Goal: Task Accomplishment & Management: Manage account settings

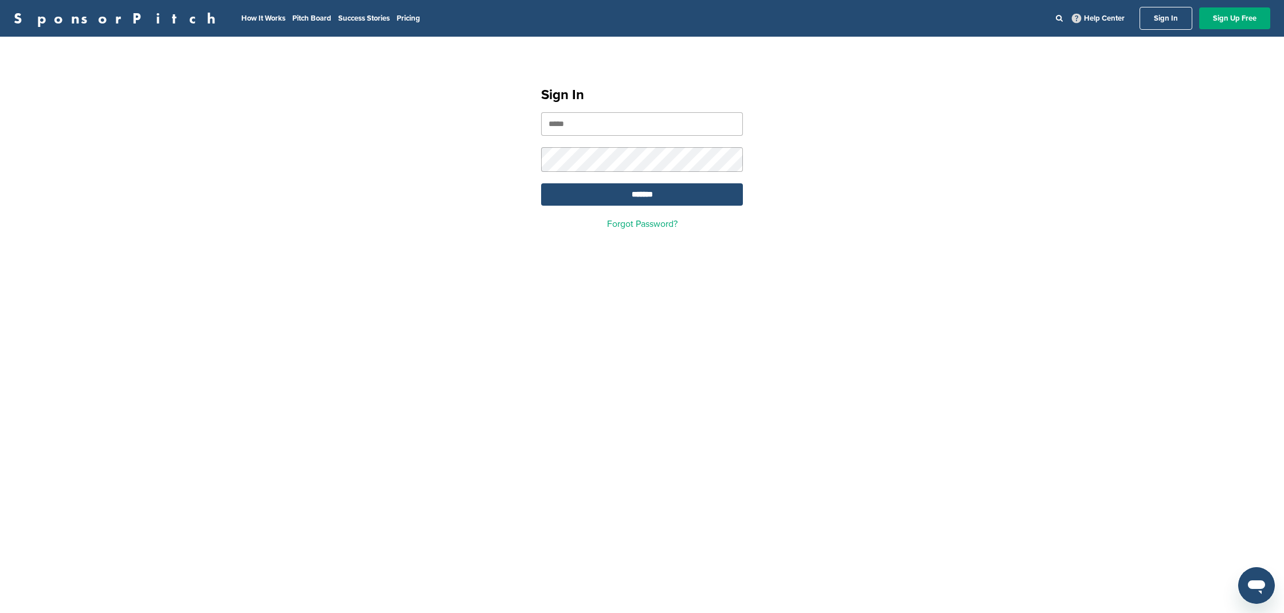
type input "**********"
click at [632, 200] on input "*******" at bounding box center [642, 194] width 202 height 22
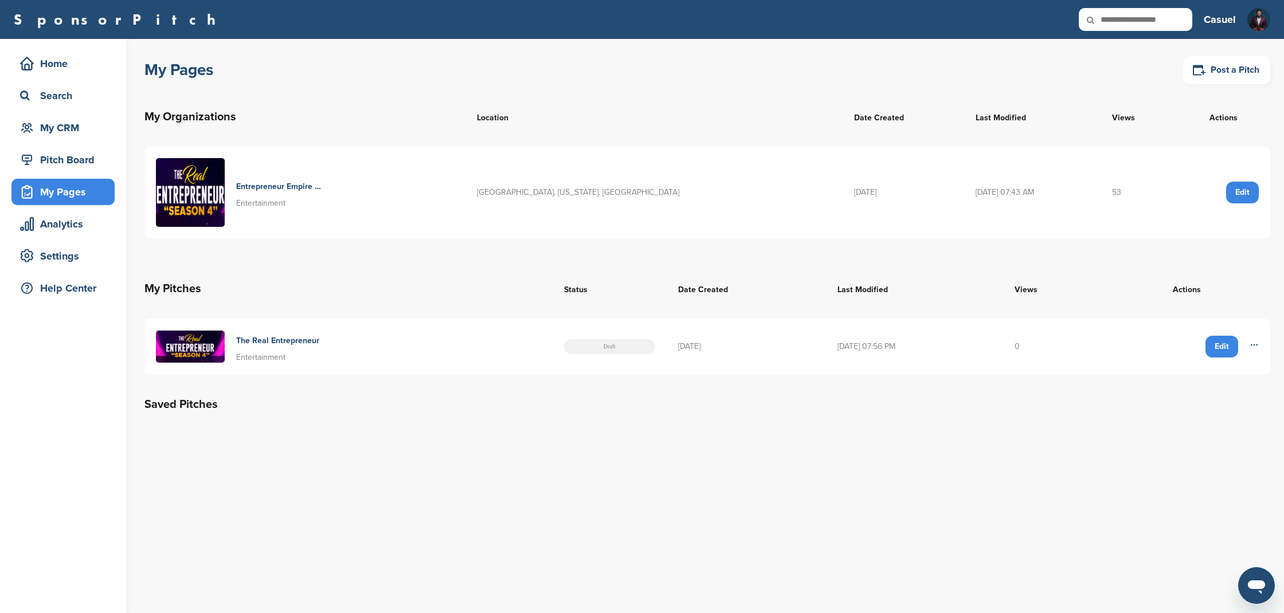
click at [1224, 349] on div "Edit" at bounding box center [1222, 347] width 33 height 22
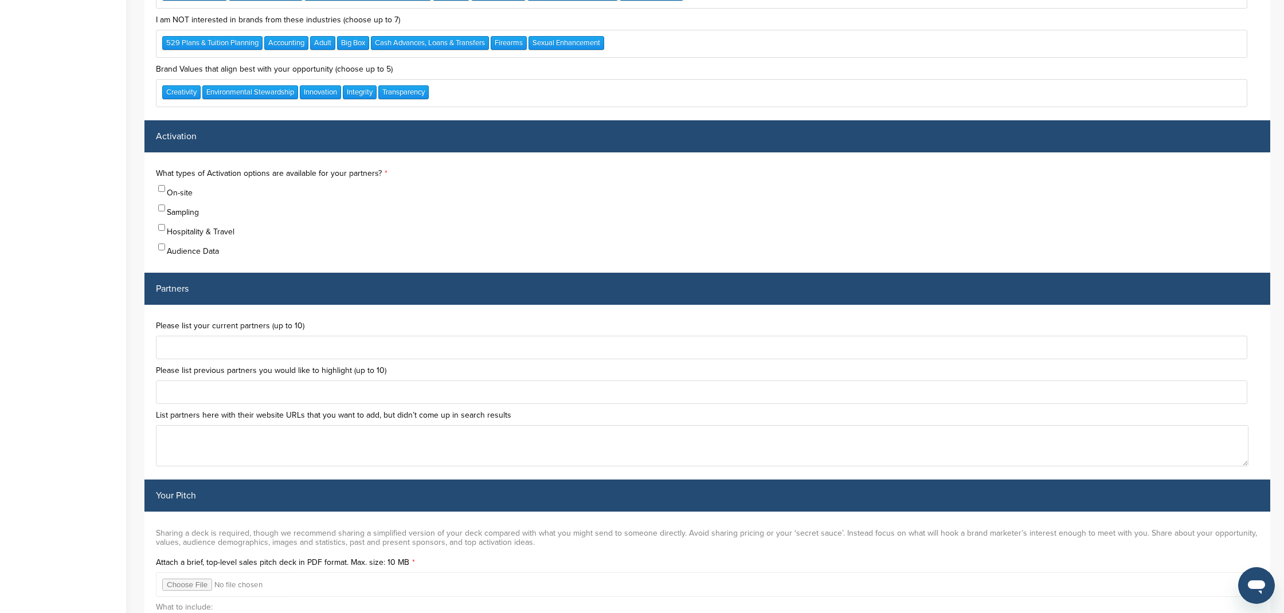
scroll to position [3124, 0]
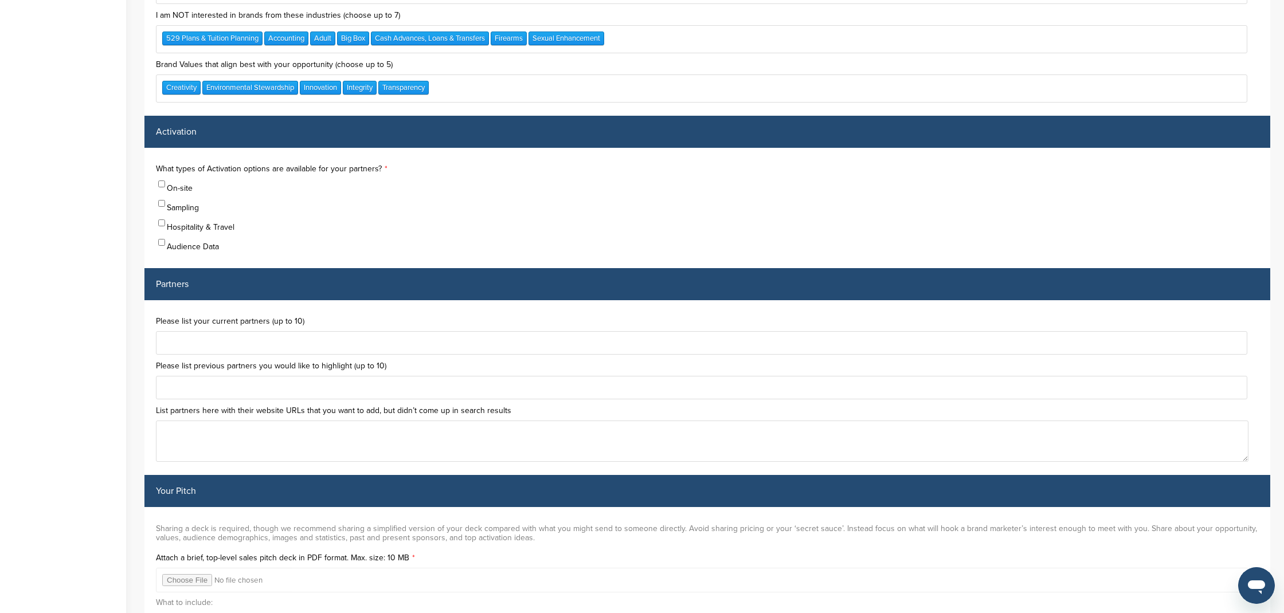
click at [416, 331] on div at bounding box center [702, 343] width 1092 height 24
click at [314, 331] on div at bounding box center [702, 343] width 1092 height 24
type input "*****"
click at [290, 376] on div at bounding box center [702, 388] width 1092 height 24
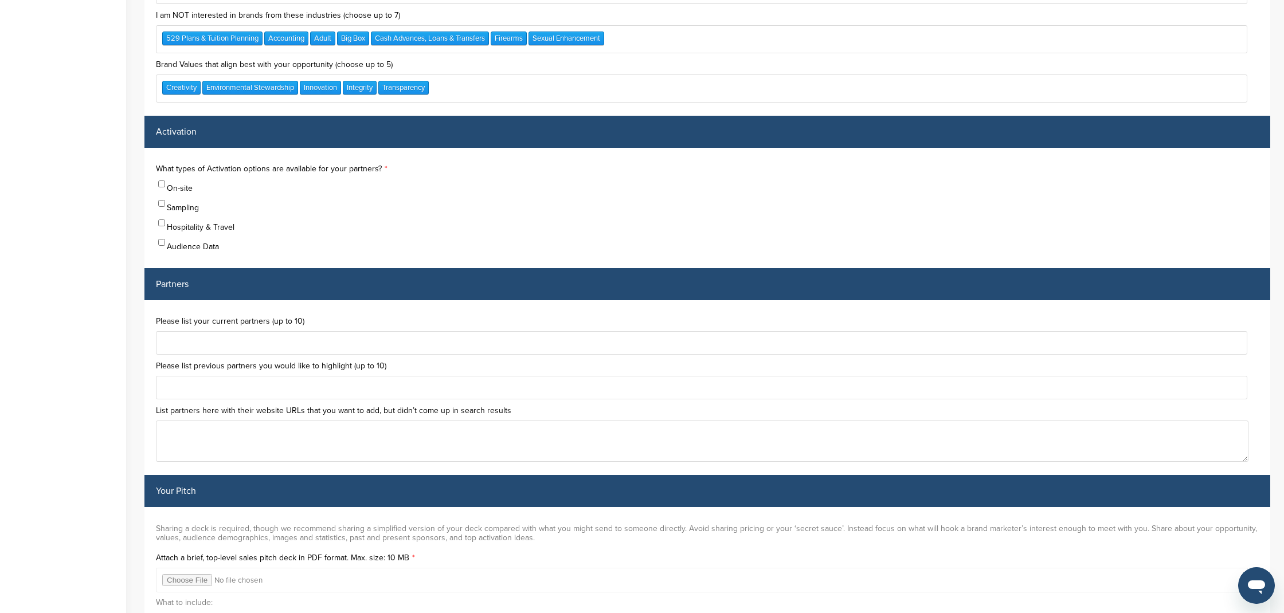
click at [146, 329] on div "Please list your current partners (up to 10) Please list previous partners you …" at bounding box center [707, 387] width 1126 height 175
click at [197, 421] on textarea at bounding box center [702, 441] width 1093 height 41
paste textarea "**********"
type textarea "**********"
click at [252, 331] on div at bounding box center [702, 343] width 1092 height 24
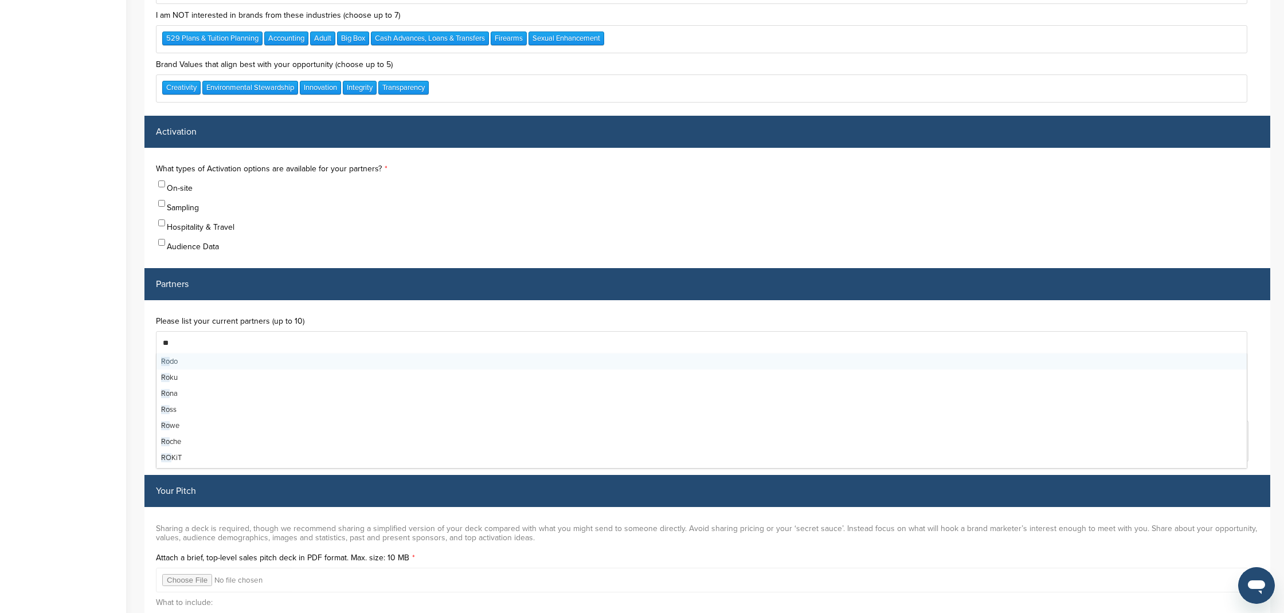
type input "***"
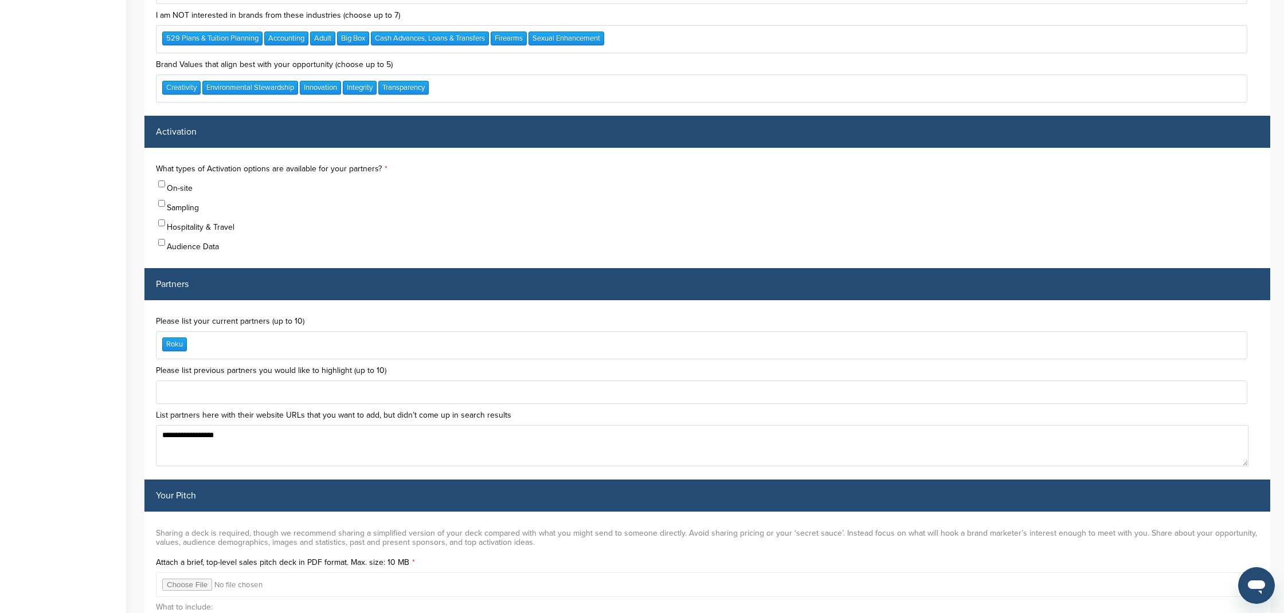
click at [226, 331] on div "Roku" at bounding box center [702, 345] width 1092 height 28
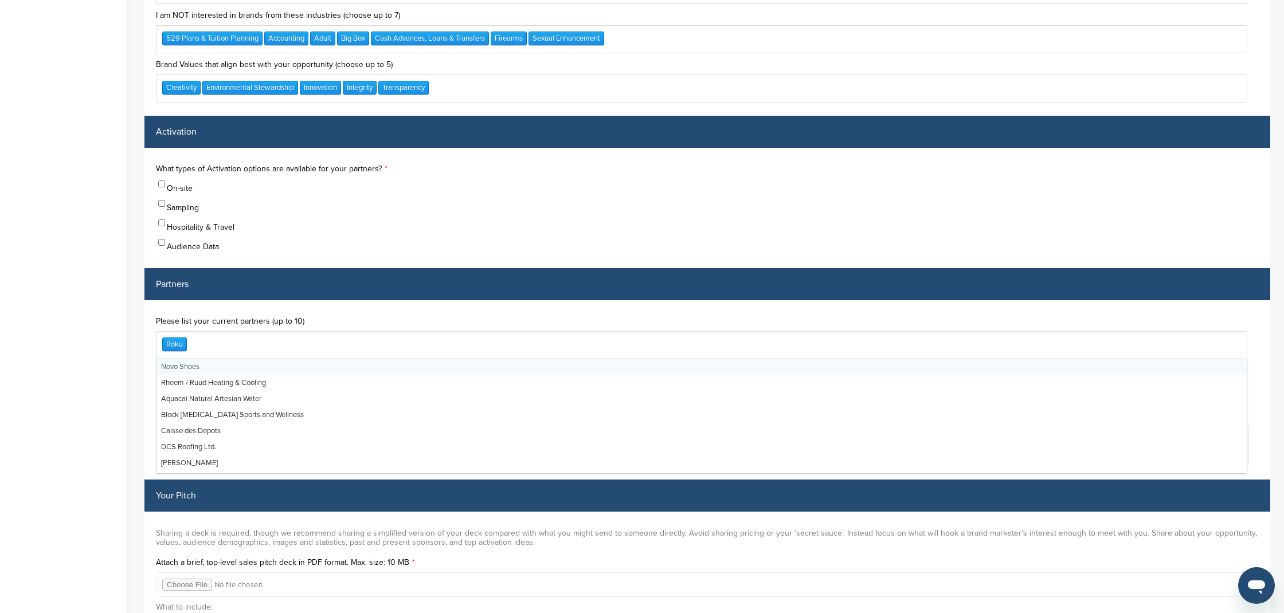
type input "*"
type input "***"
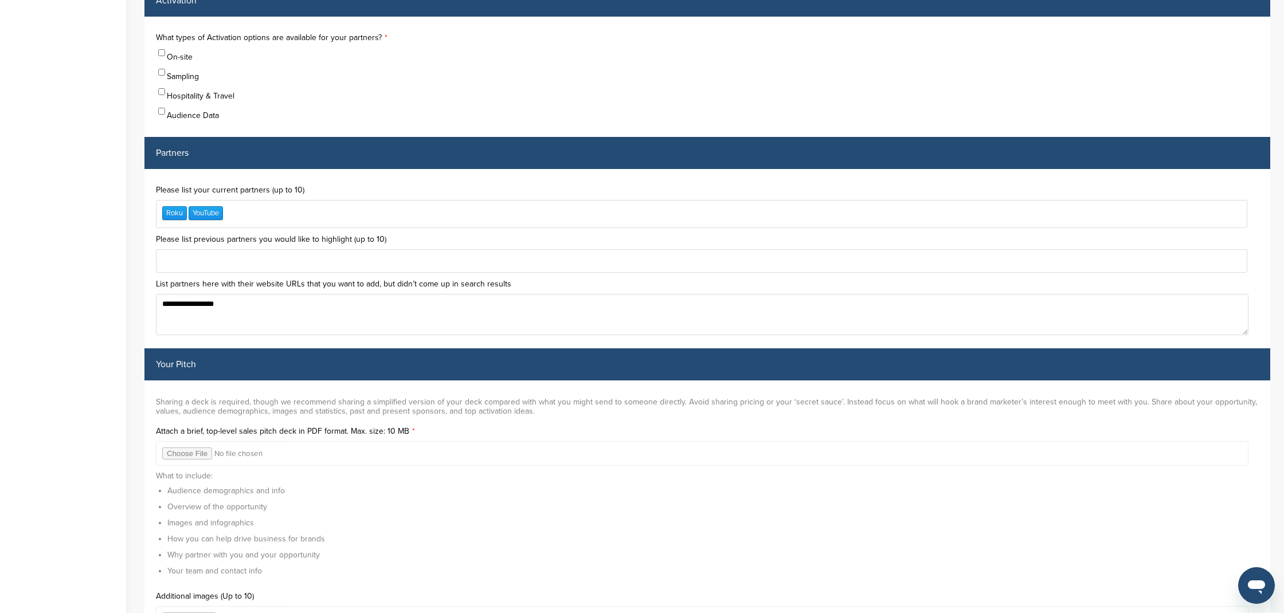
scroll to position [3305, 0]
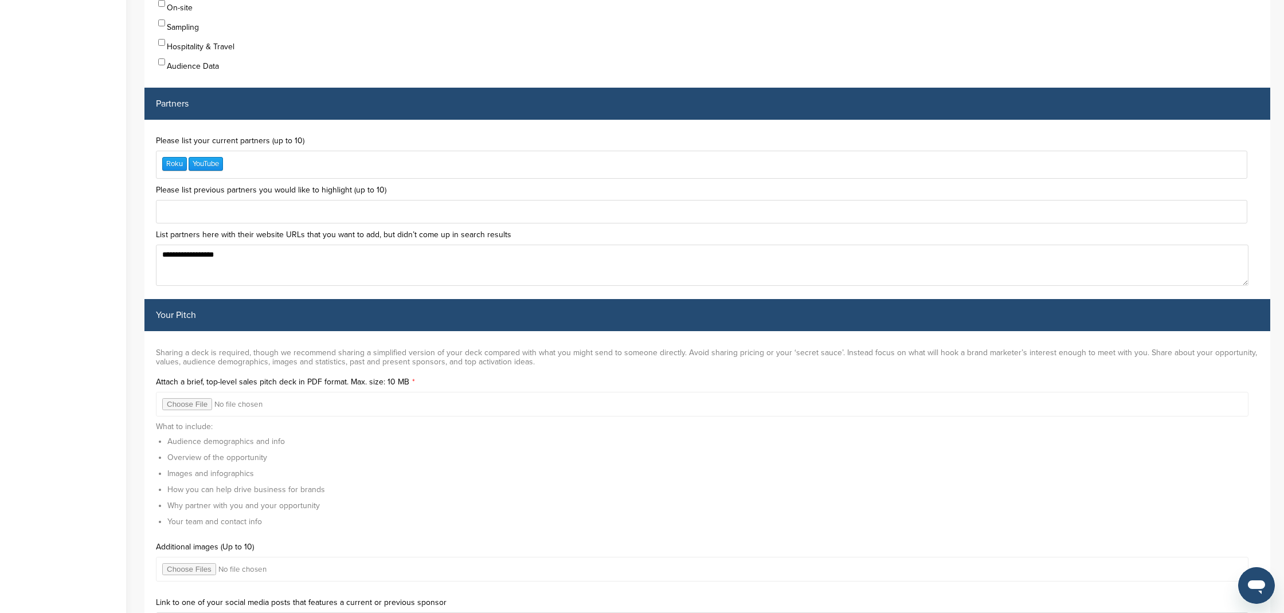
click at [174, 392] on input "file" at bounding box center [702, 404] width 1093 height 25
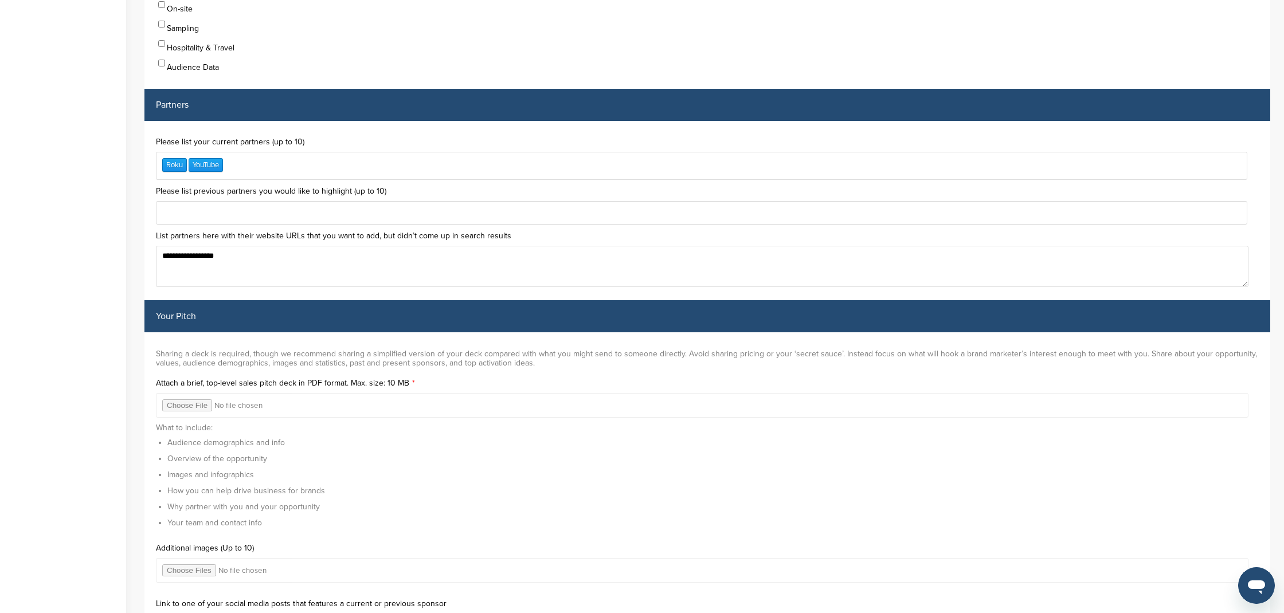
type input "**********"
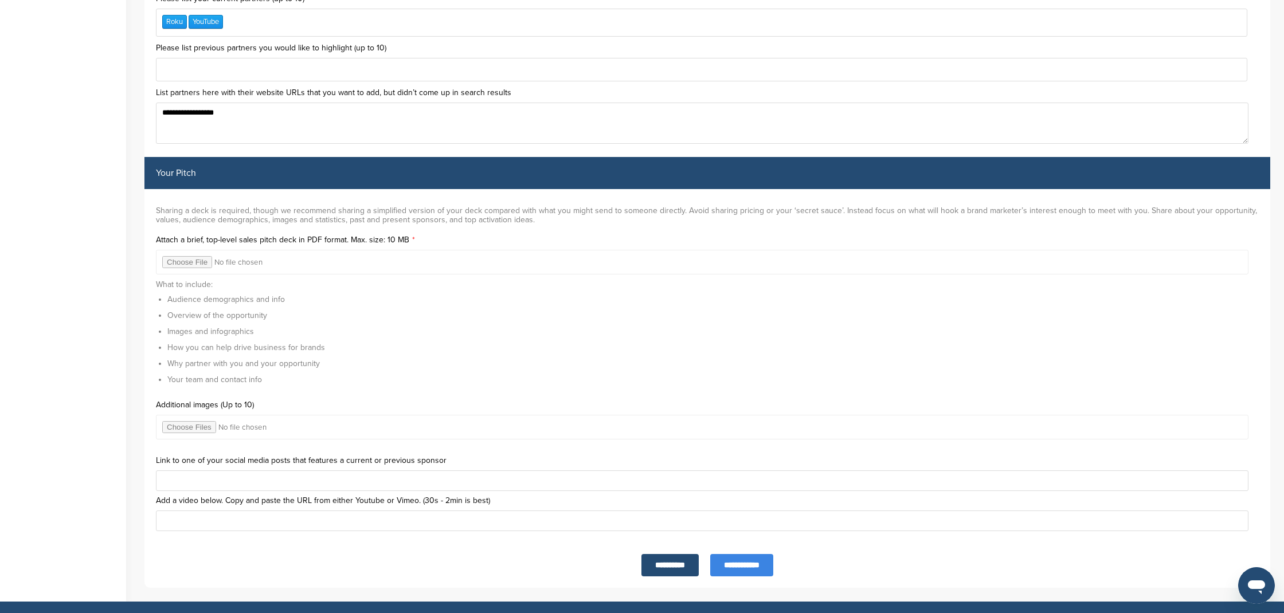
scroll to position [3450, 0]
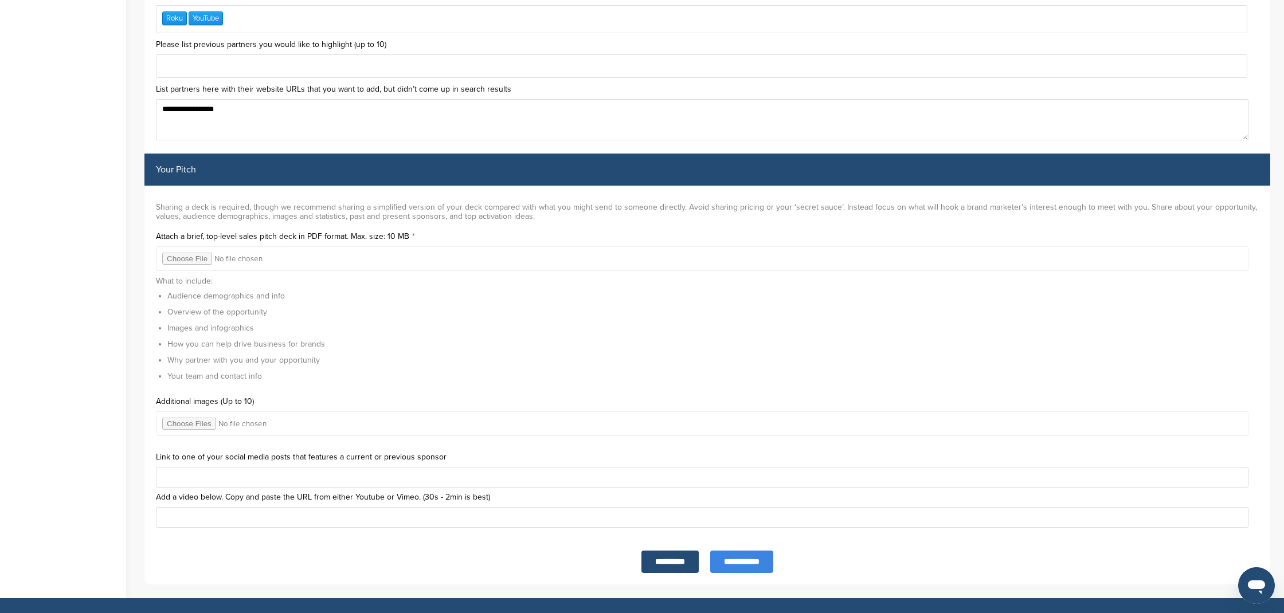
click at [225, 507] on input "text" at bounding box center [702, 517] width 1093 height 21
paste input "**********"
type input "**********"
click at [746, 551] on input "**********" at bounding box center [741, 562] width 63 height 22
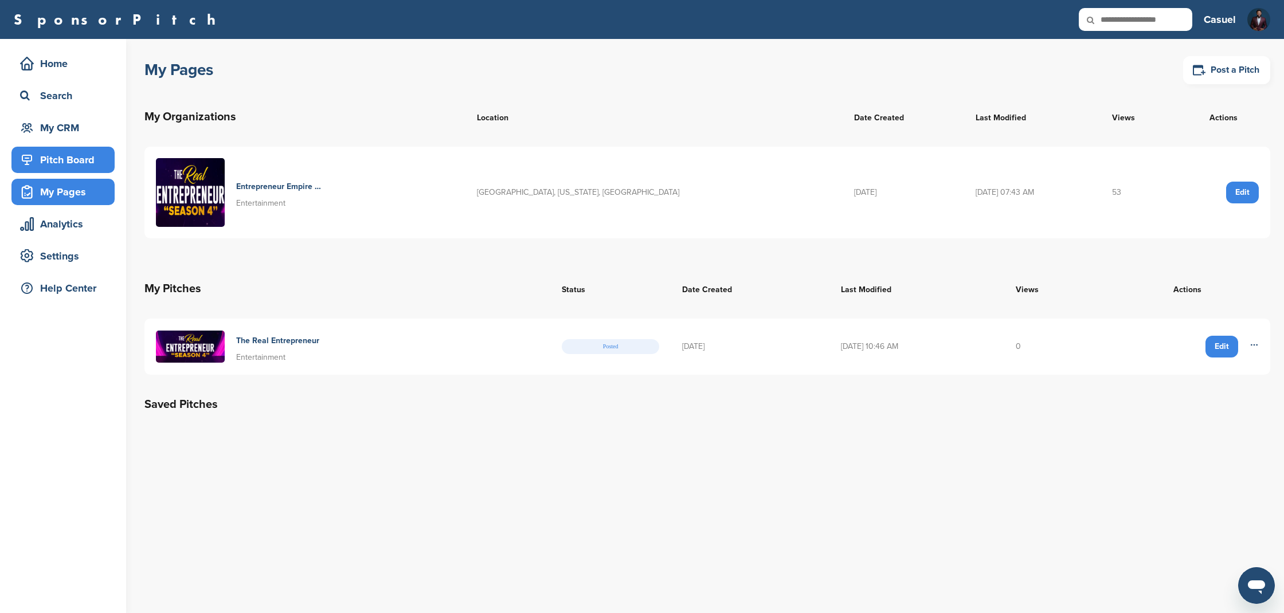
click at [79, 164] on div "Pitch Board" at bounding box center [65, 160] width 97 height 21
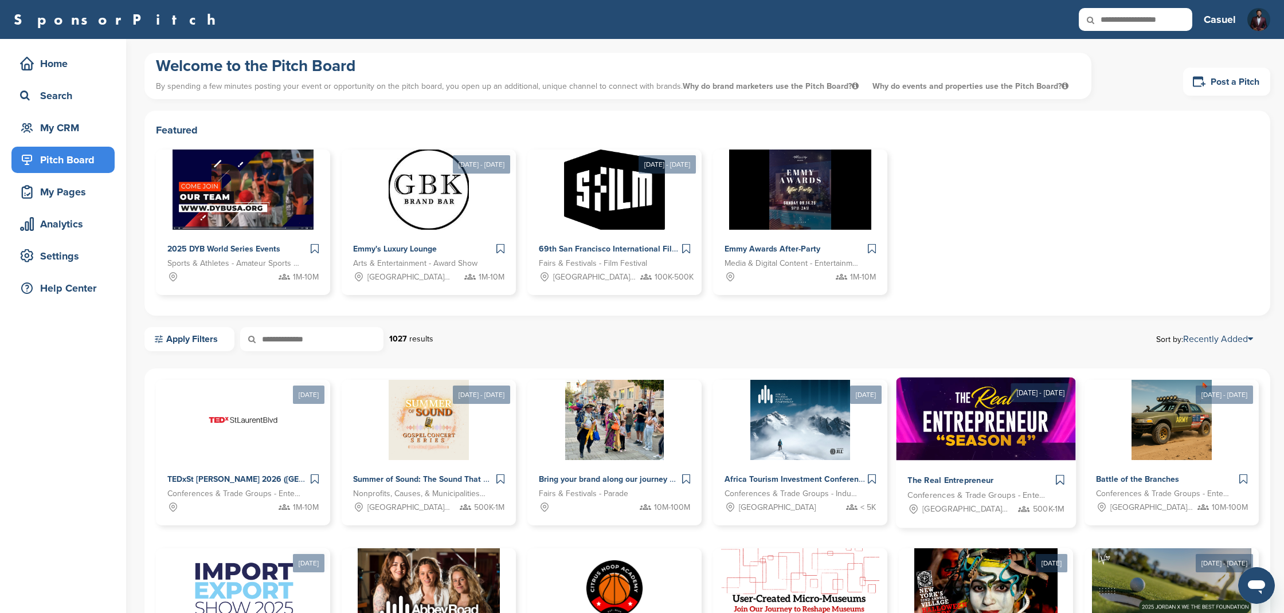
click at [986, 394] on img at bounding box center [986, 419] width 179 height 83
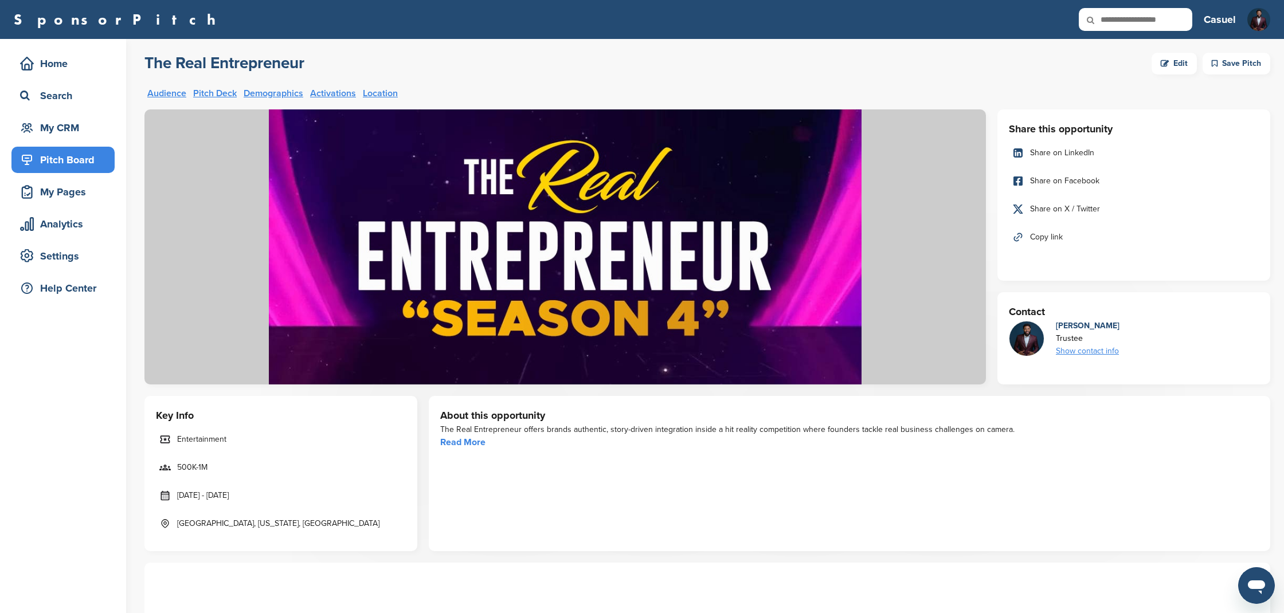
click at [1172, 63] on div "Edit" at bounding box center [1174, 64] width 45 height 22
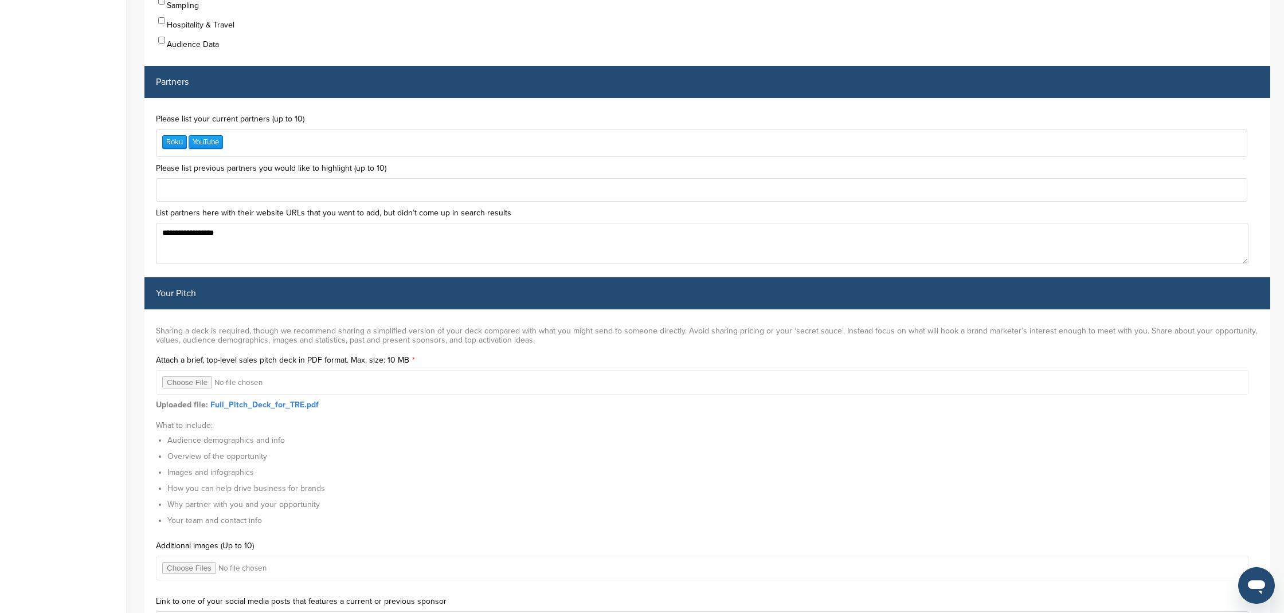
scroll to position [3330, 0]
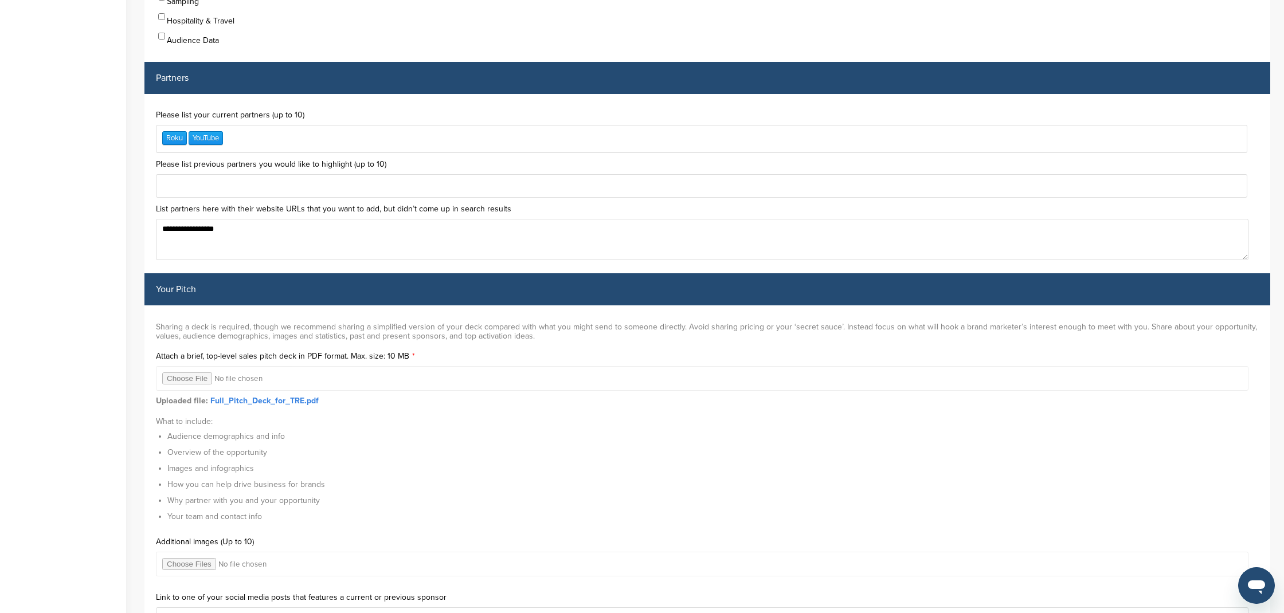
click at [185, 366] on input "file" at bounding box center [702, 378] width 1093 height 25
type input "**********"
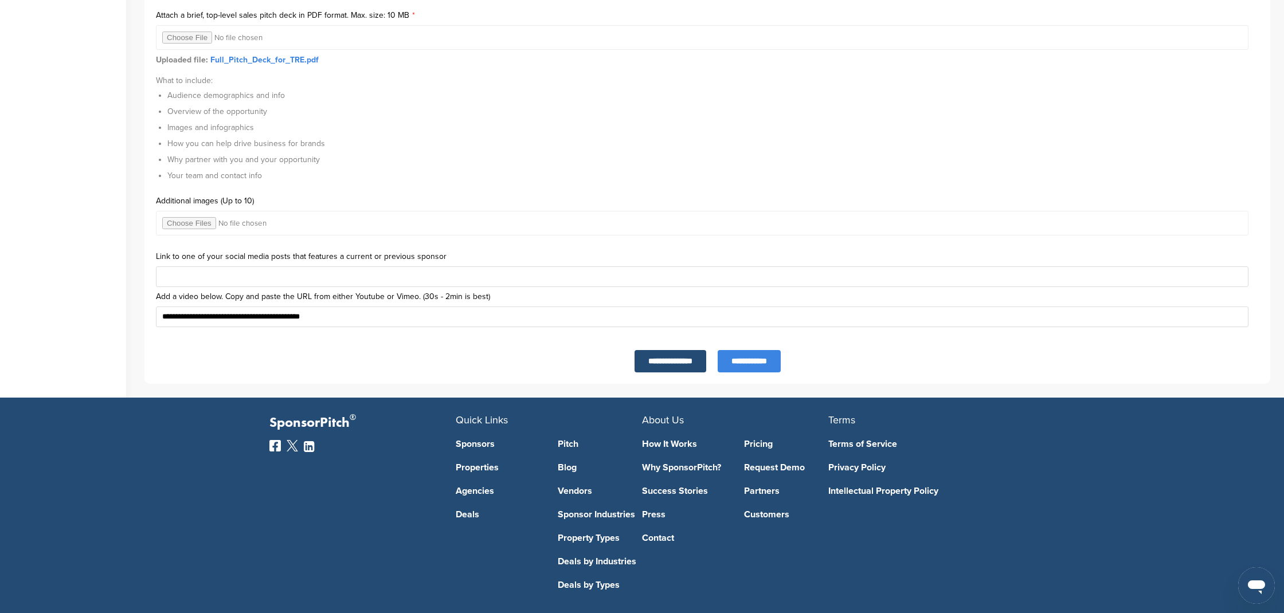
scroll to position [3671, 0]
click at [762, 351] on input "**********" at bounding box center [749, 362] width 63 height 22
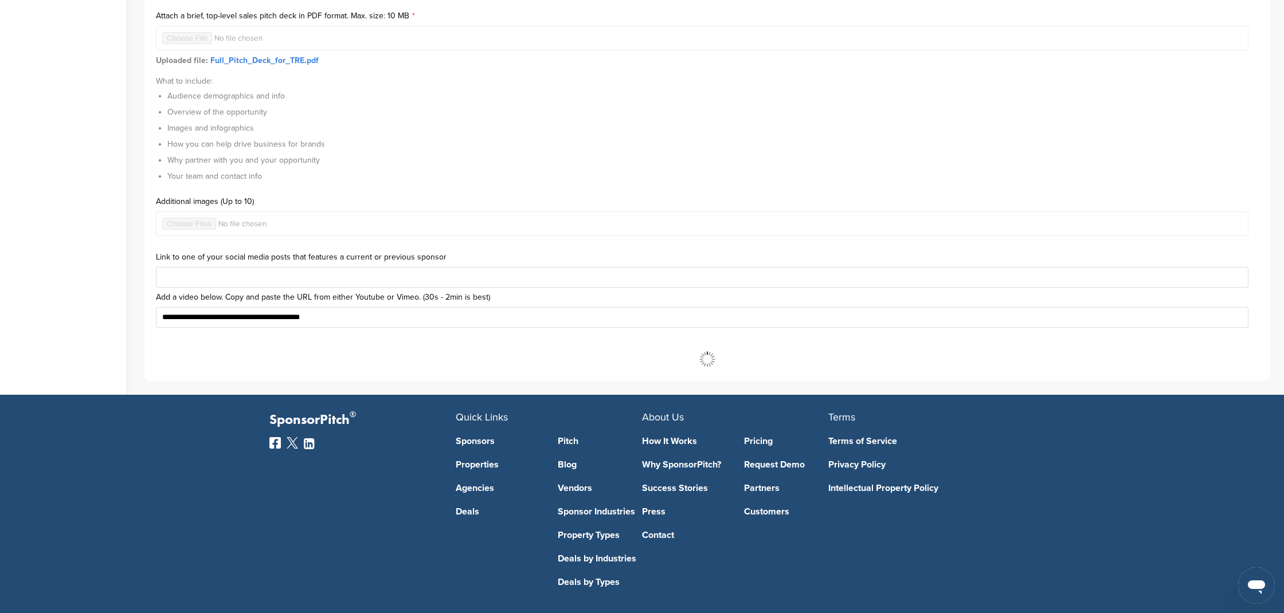
scroll to position [3666, 0]
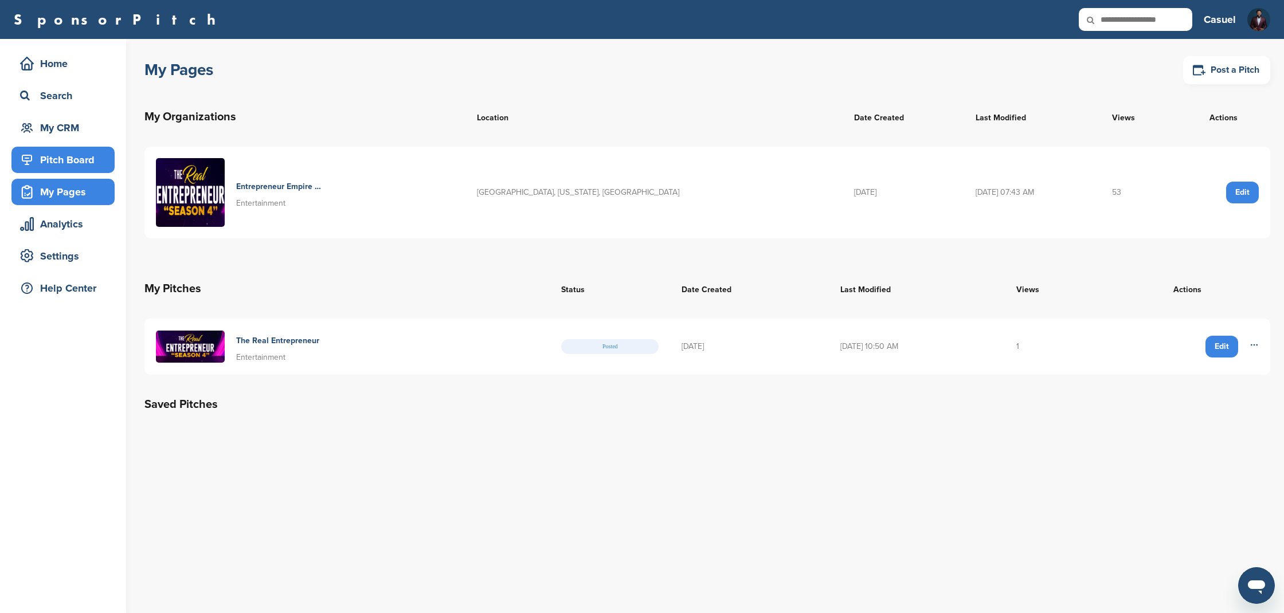
click at [55, 159] on div "Pitch Board" at bounding box center [65, 160] width 97 height 21
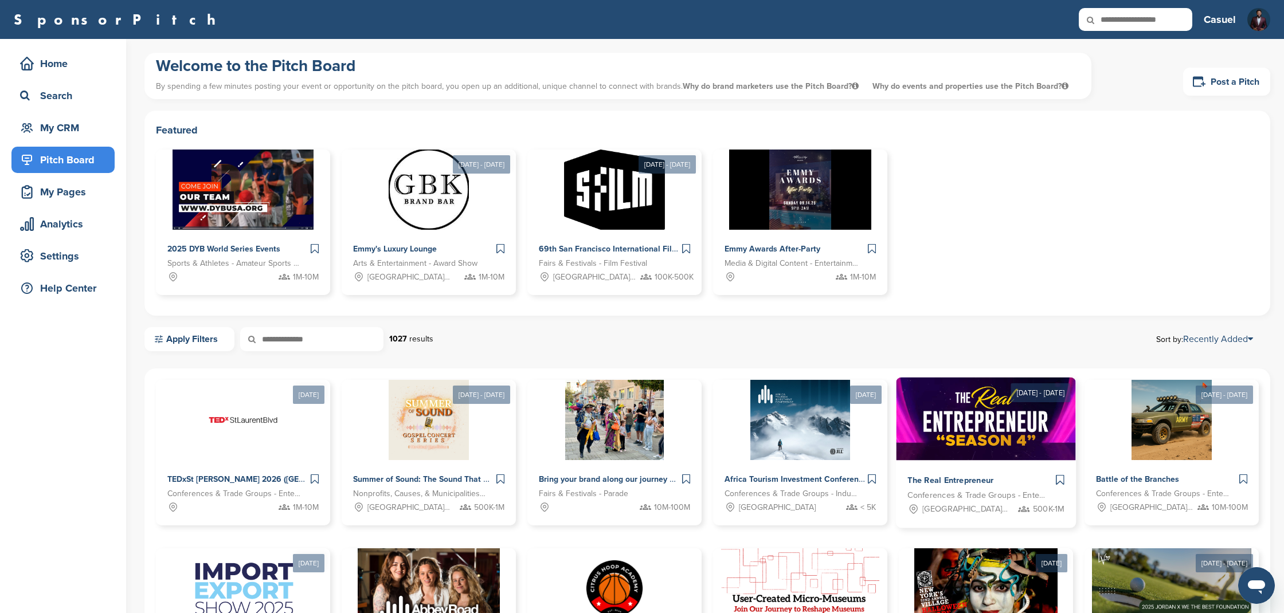
click at [986, 415] on img at bounding box center [986, 419] width 179 height 83
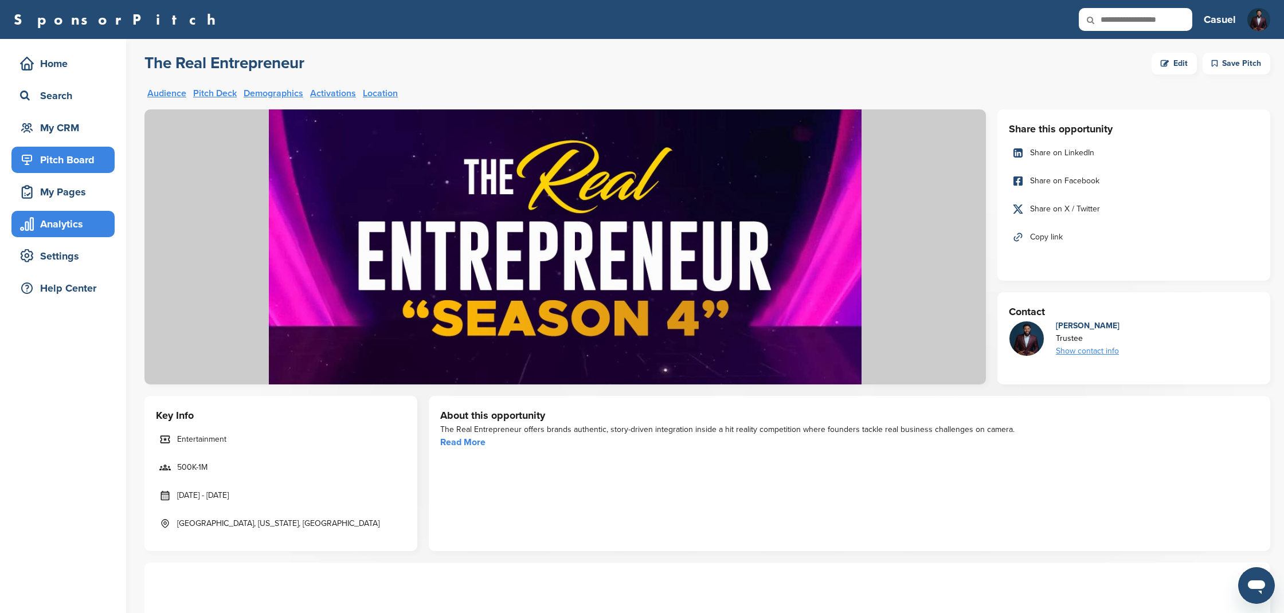
click at [67, 224] on div "Analytics" at bounding box center [65, 224] width 97 height 21
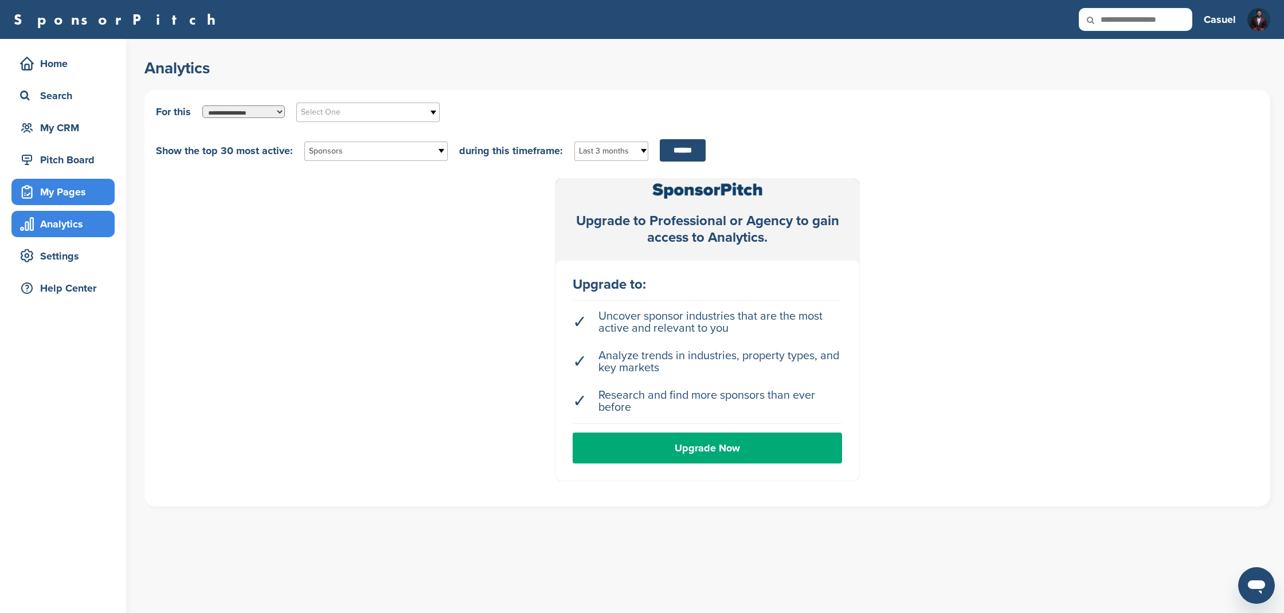
click at [69, 201] on div "My Pages" at bounding box center [65, 192] width 97 height 21
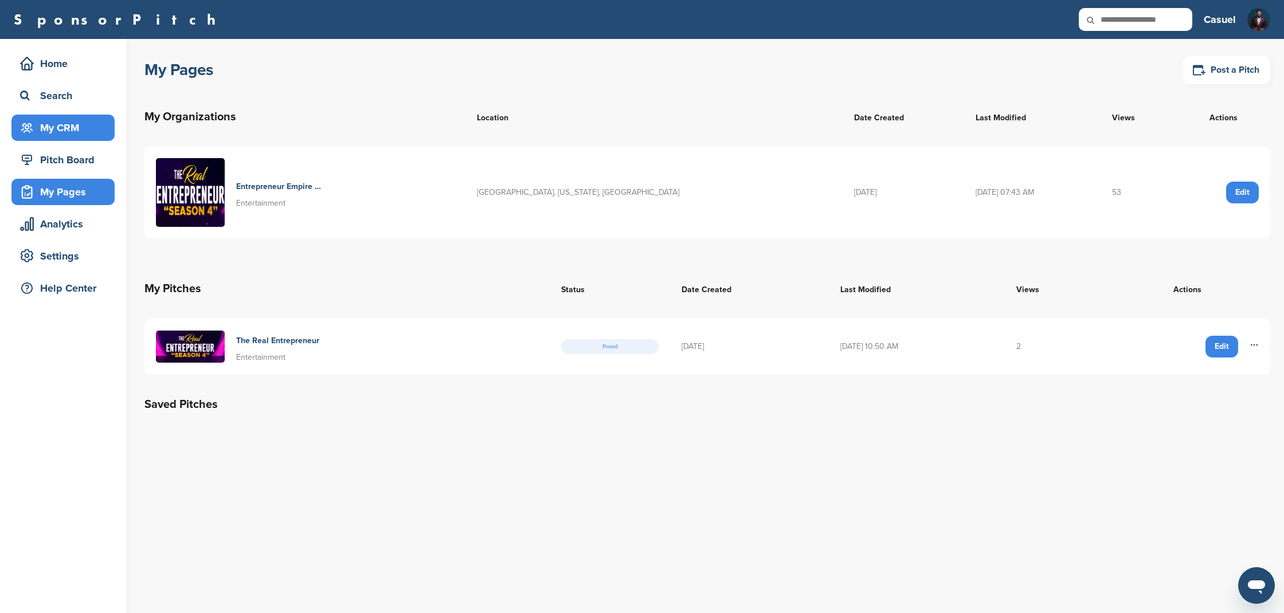
click at [54, 134] on div "My CRM" at bounding box center [65, 128] width 97 height 21
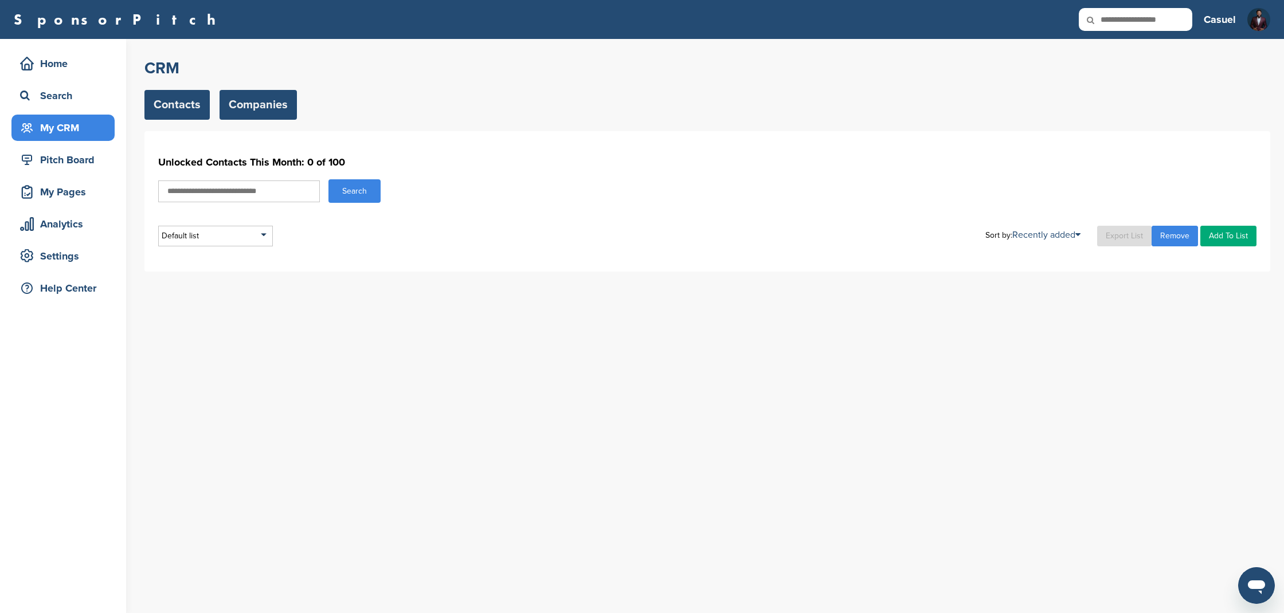
click at [236, 109] on link "Companies" at bounding box center [258, 105] width 77 height 30
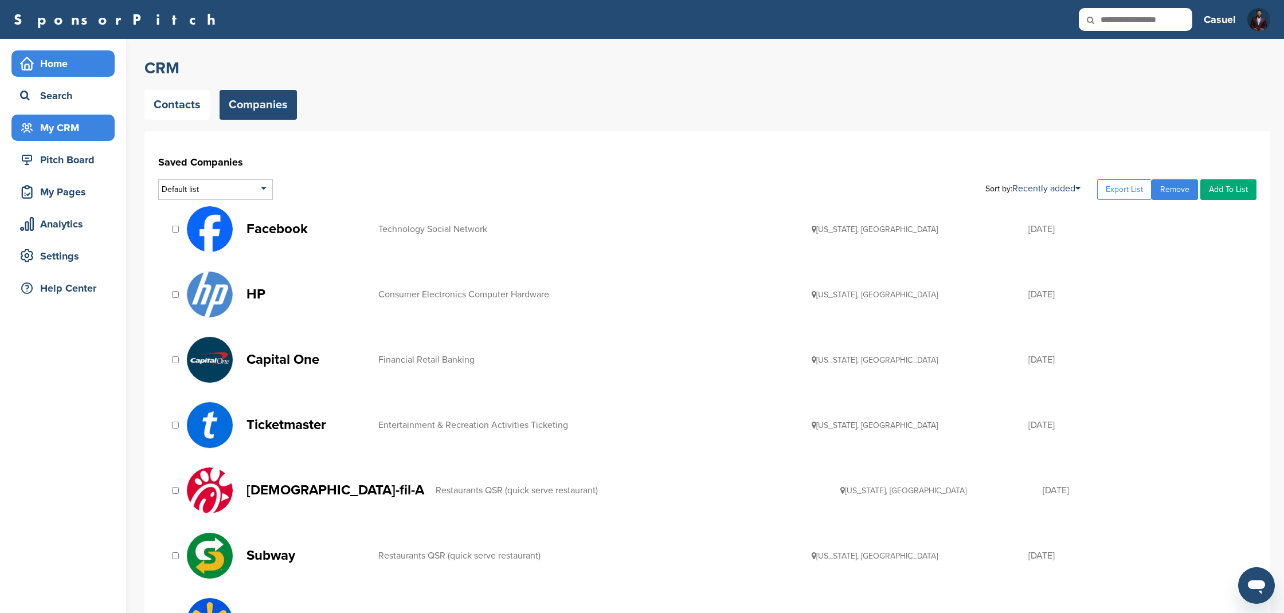
click at [60, 65] on div "Home" at bounding box center [65, 63] width 97 height 21
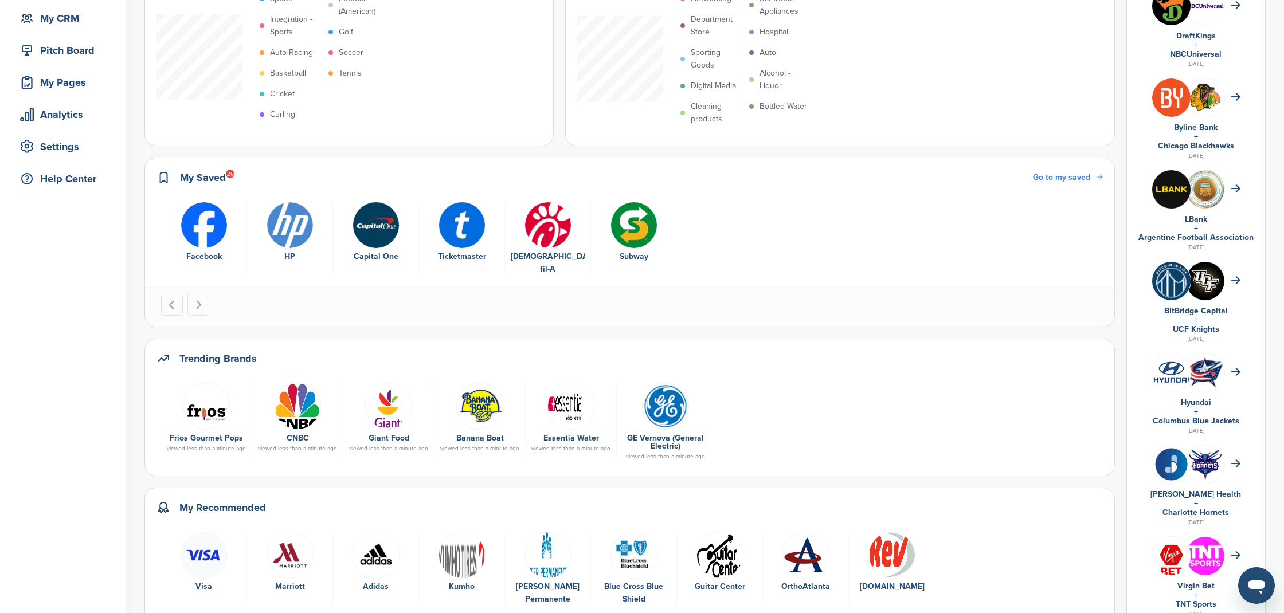
scroll to position [109, 0]
click at [290, 397] on img at bounding box center [297, 407] width 47 height 47
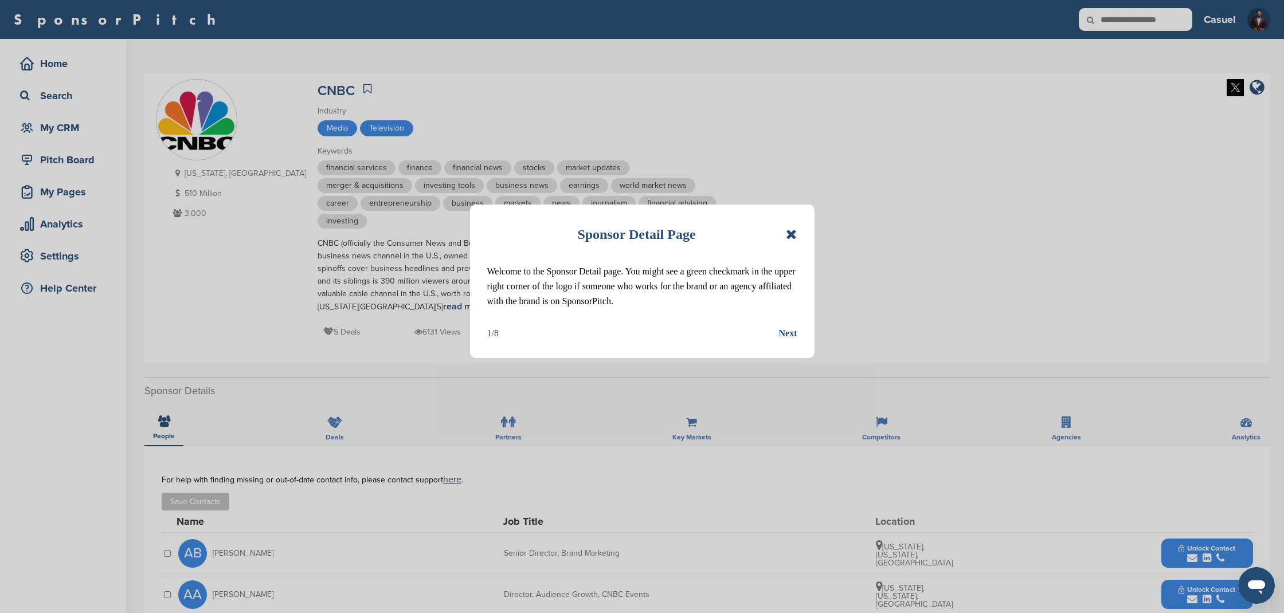
click at [787, 332] on div "Next" at bounding box center [788, 333] width 18 height 15
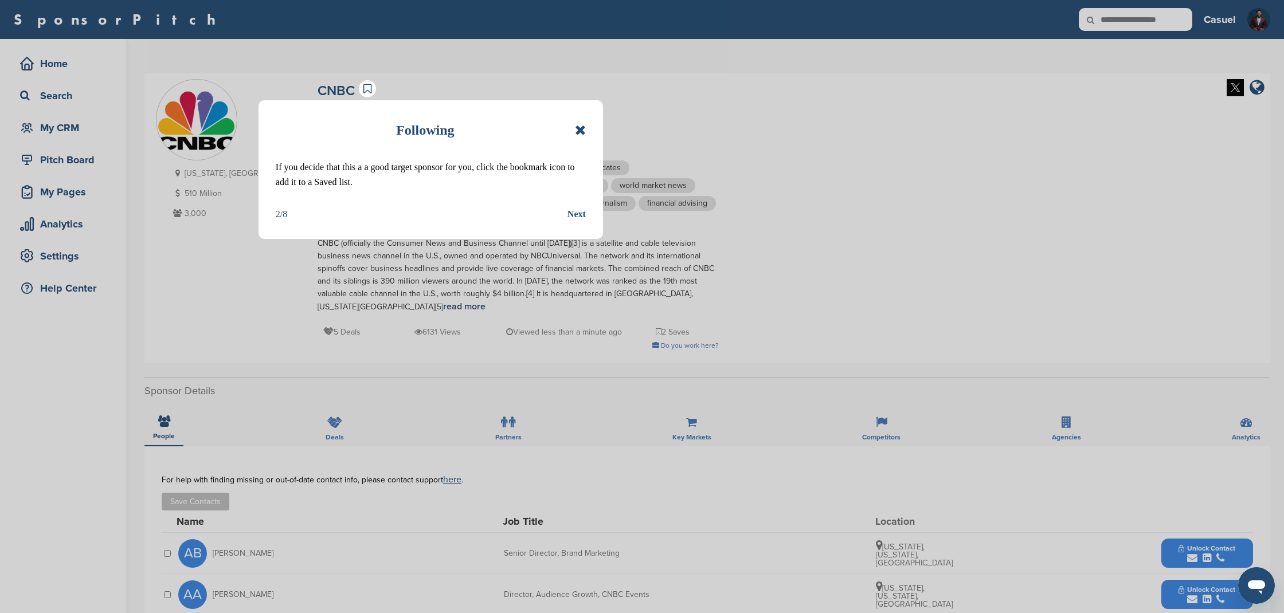
click at [574, 214] on div "Next" at bounding box center [577, 214] width 18 height 15
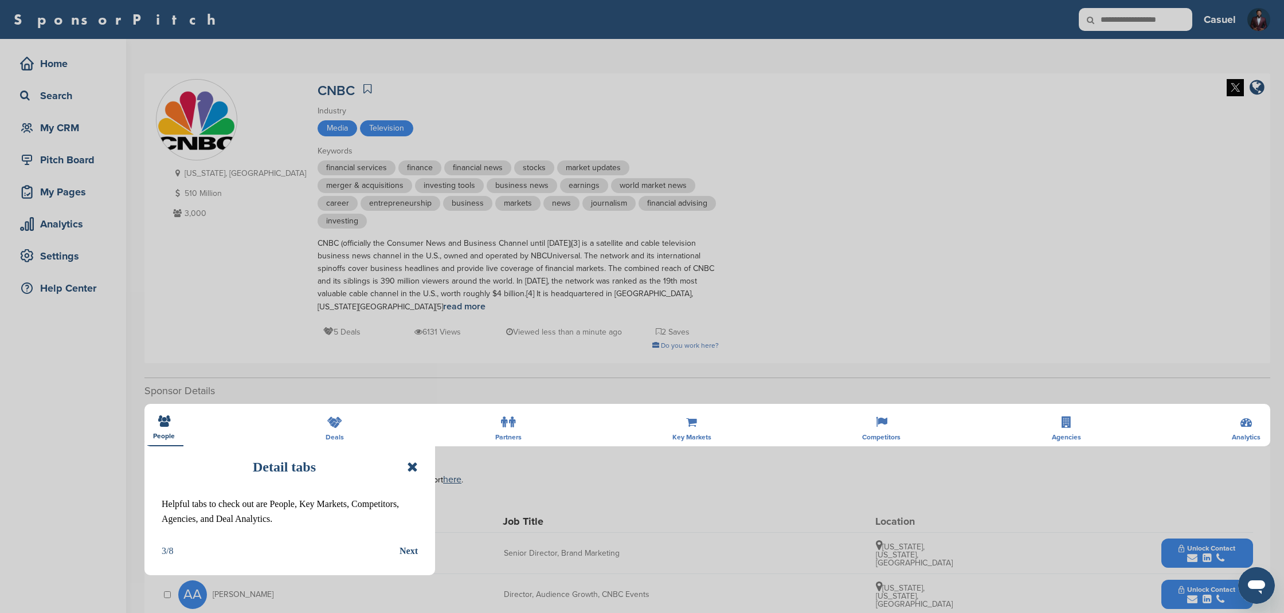
click at [416, 467] on icon at bounding box center [412, 467] width 11 height 14
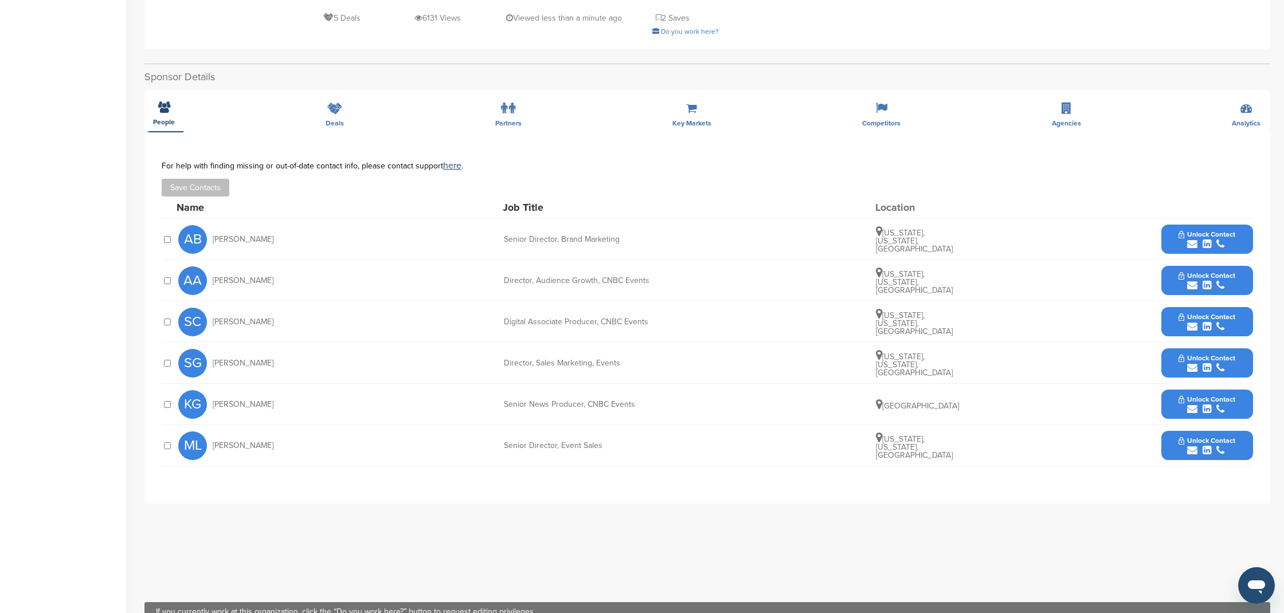
scroll to position [315, 0]
click at [1234, 321] on div "submit" at bounding box center [1207, 326] width 57 height 11
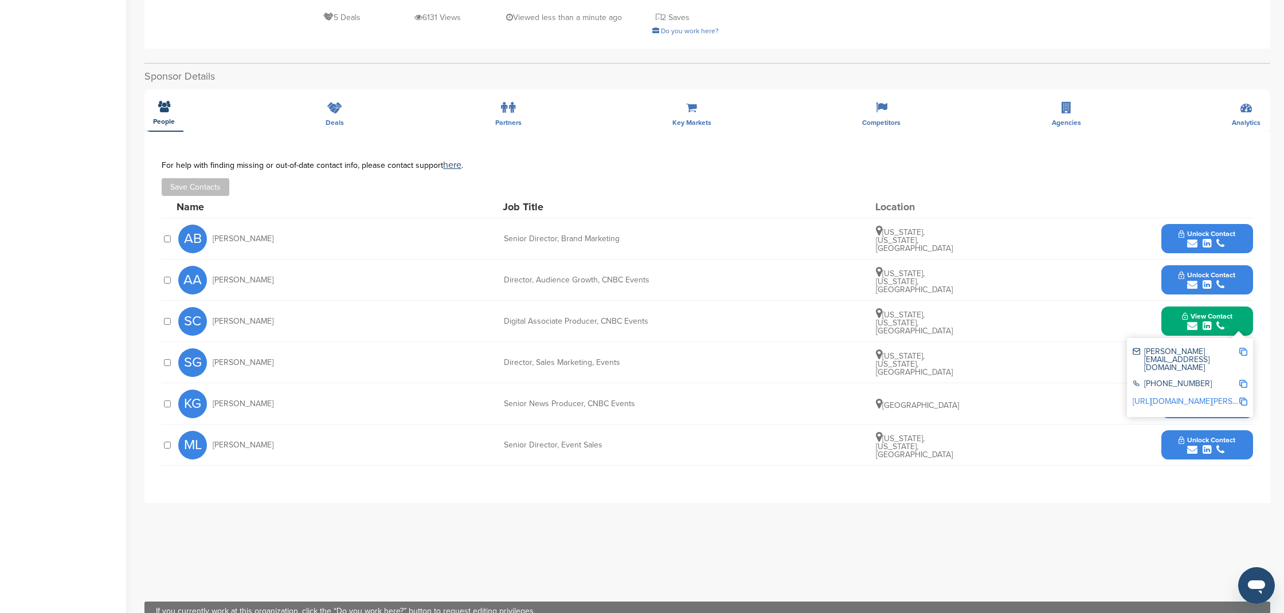
click at [1243, 348] on img at bounding box center [1243, 352] width 8 height 8
click at [206, 178] on button "Save Contacts" at bounding box center [196, 187] width 68 height 18
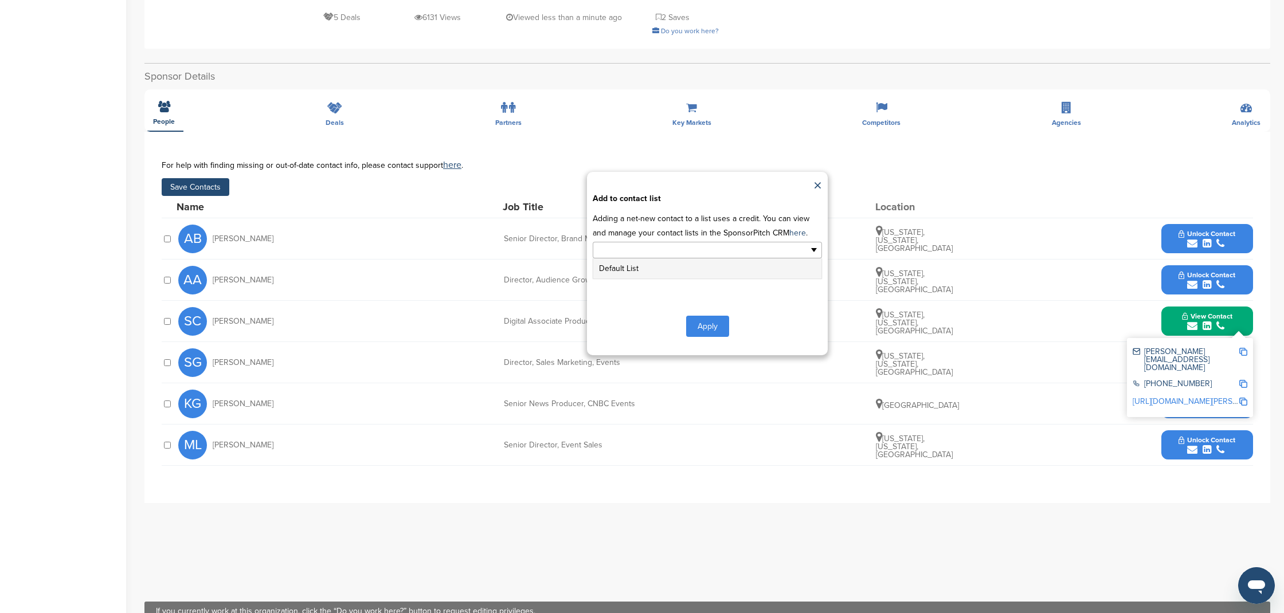
click at [743, 242] on ul at bounding box center [707, 250] width 229 height 17
click at [819, 178] on link "×" at bounding box center [818, 186] width 9 height 17
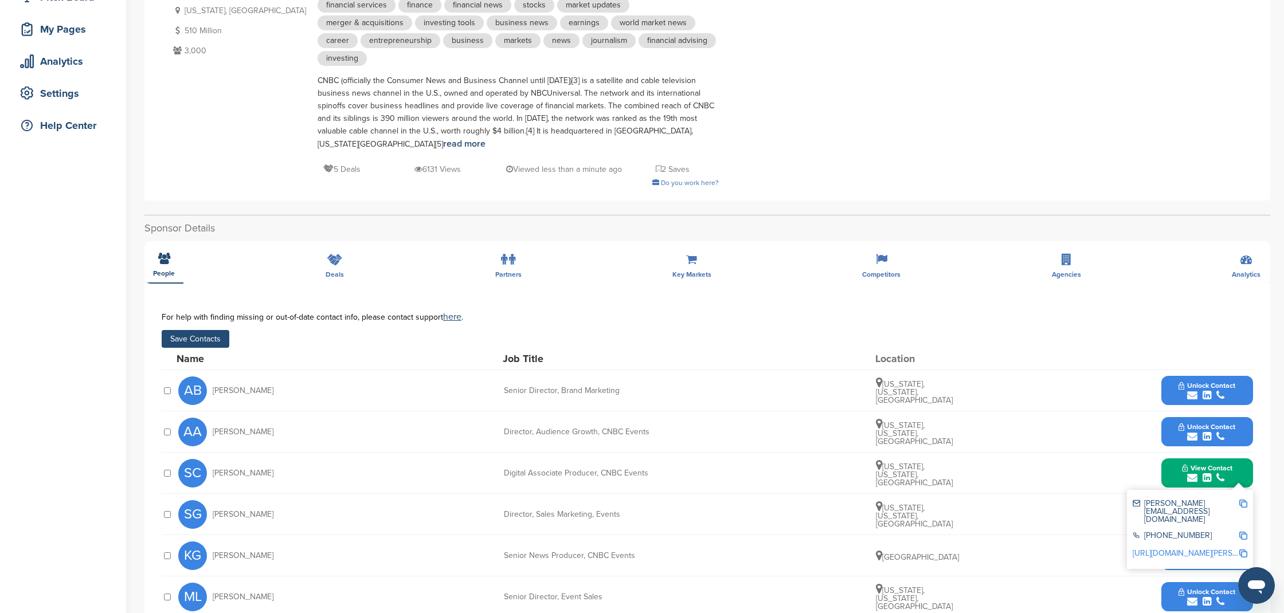
scroll to position [237, 0]
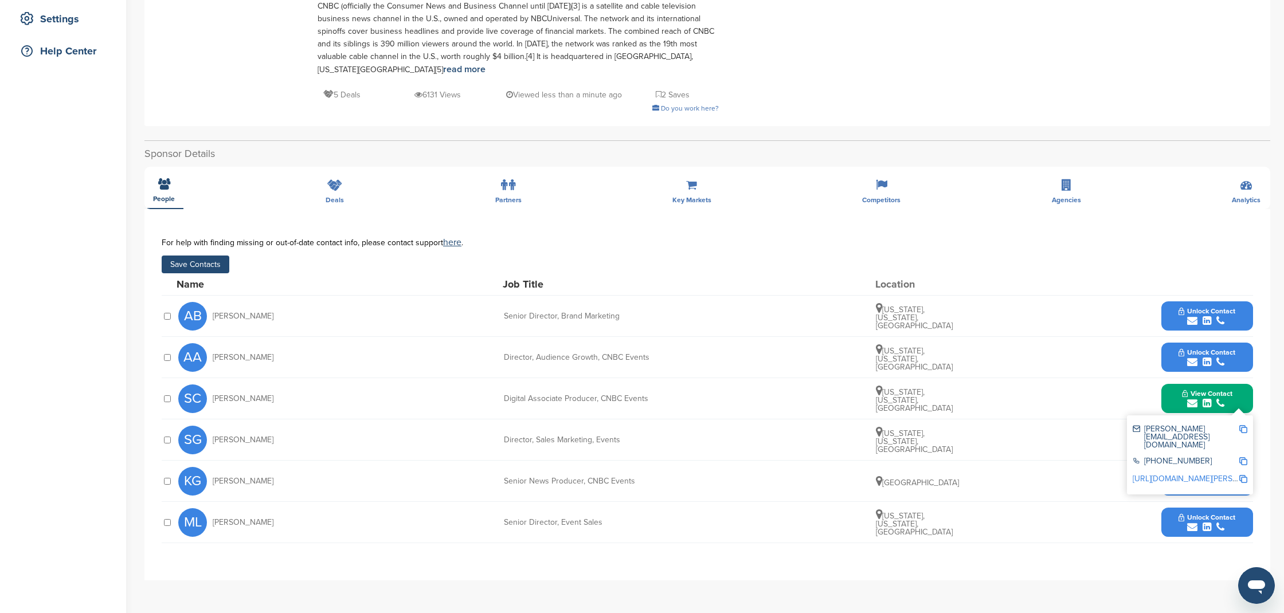
click at [1245, 425] on img at bounding box center [1243, 429] width 8 height 8
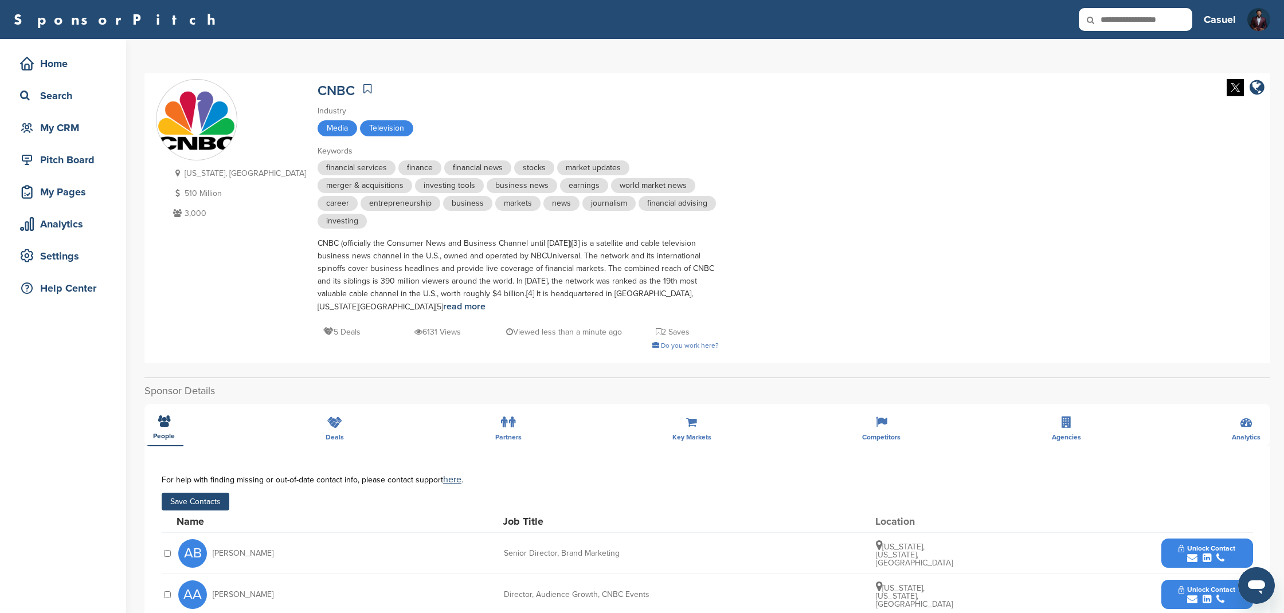
scroll to position [0, 0]
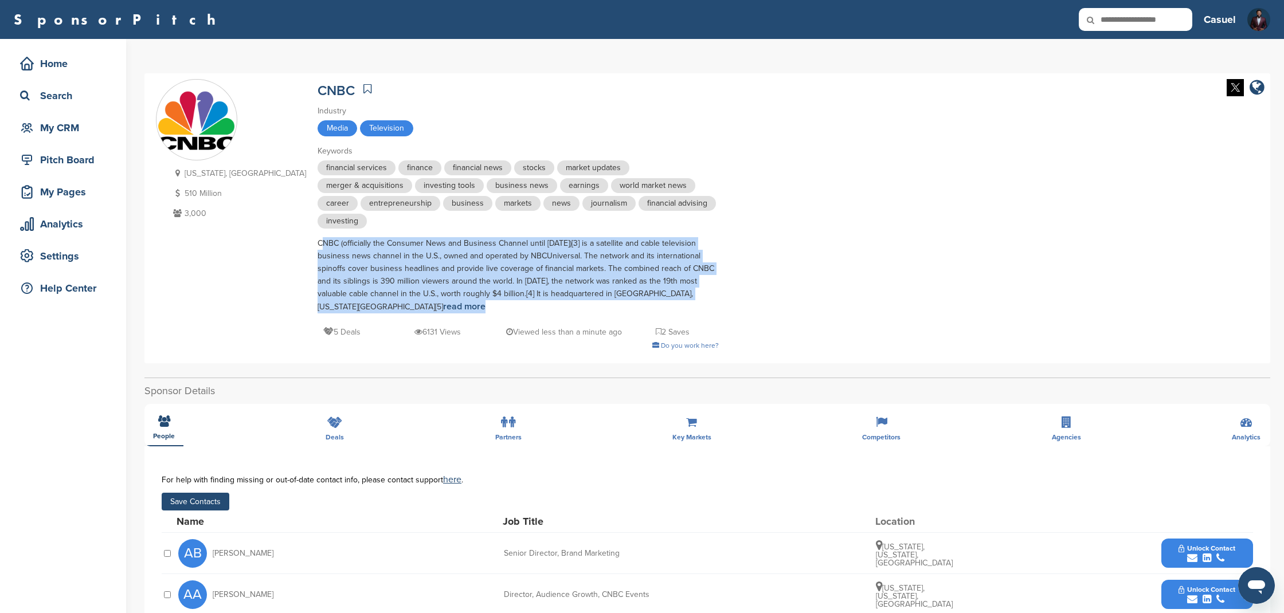
drag, startPoint x: 261, startPoint y: 244, endPoint x: 625, endPoint y: 293, distance: 367.9
click at [625, 293] on div "CNBC (officially the Consumer News and Business Channel until 1991)[3] is a sat…" at bounding box center [518, 275] width 401 height 76
click at [649, 296] on div "CNBC (officially the Consumer News and Business Channel until 1991)[3] is a sat…" at bounding box center [518, 275] width 401 height 76
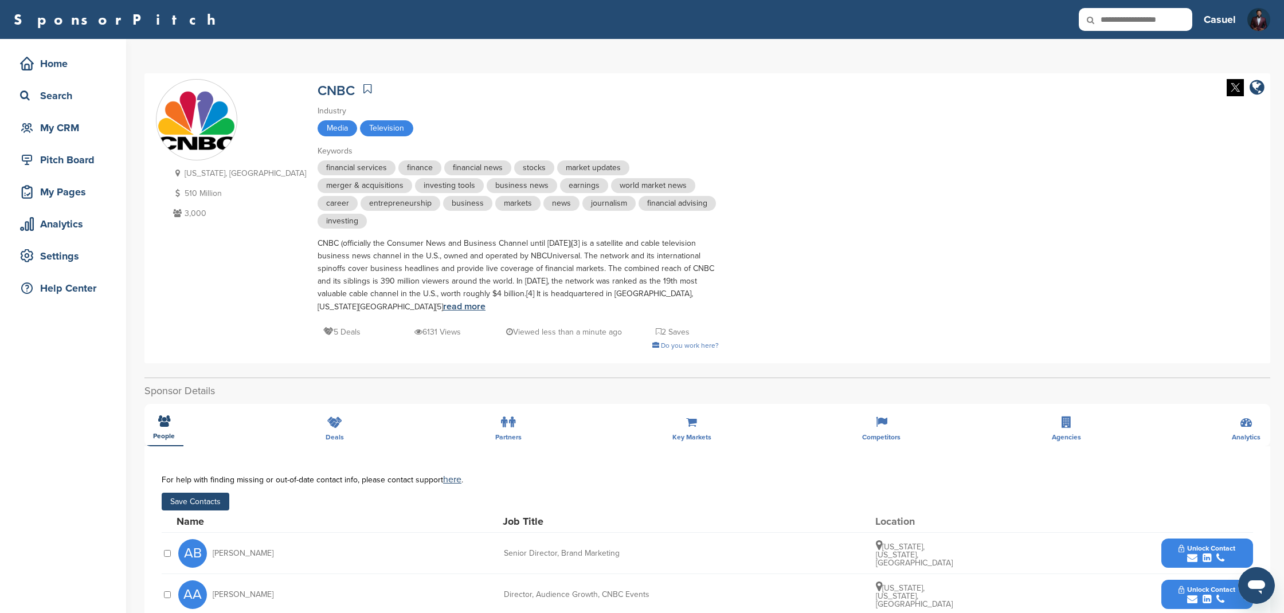
click at [486, 301] on link "read more" at bounding box center [464, 306] width 42 height 11
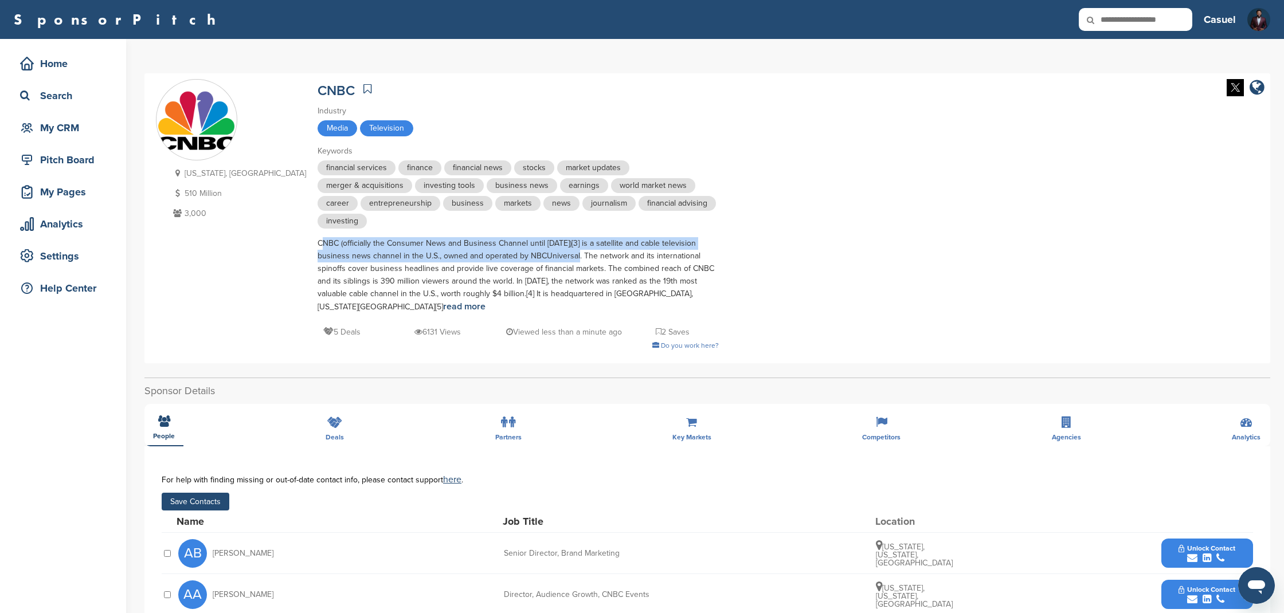
drag, startPoint x: 259, startPoint y: 244, endPoint x: 484, endPoint y: 256, distance: 226.2
click at [486, 256] on div "CNBC (officially the Consumer News and Business Channel until 1991)[3] is a sat…" at bounding box center [518, 275] width 401 height 76
copy div "CNBC (officially the Consumer News and Business Channel until 1991)[3] is a sat…"
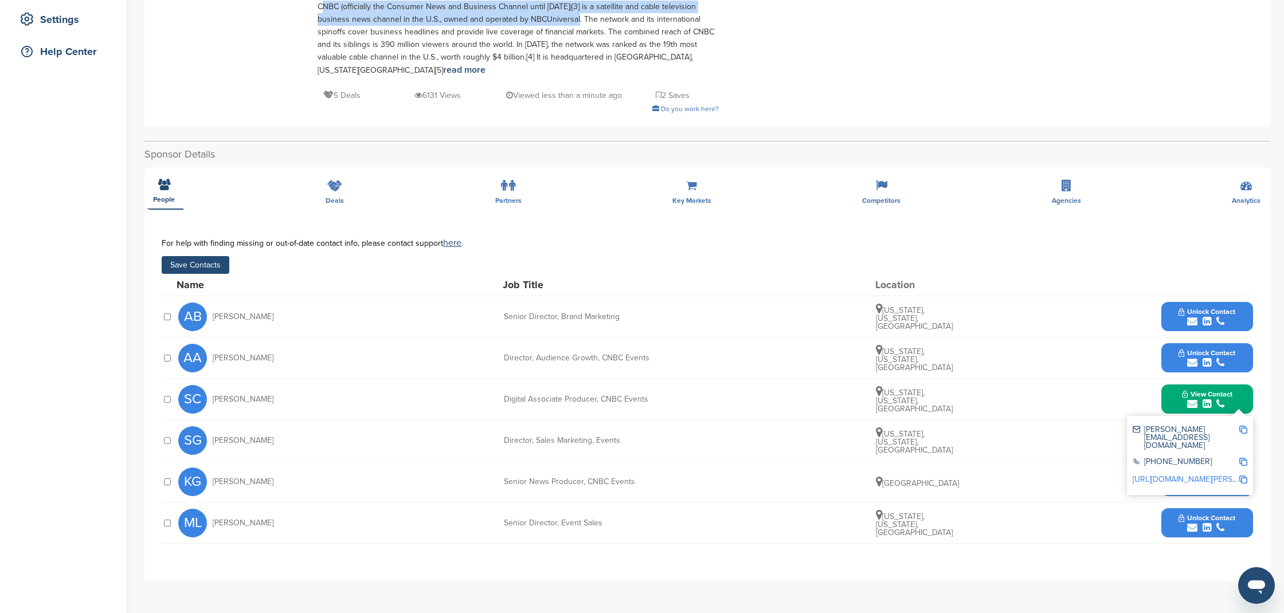
scroll to position [239, 0]
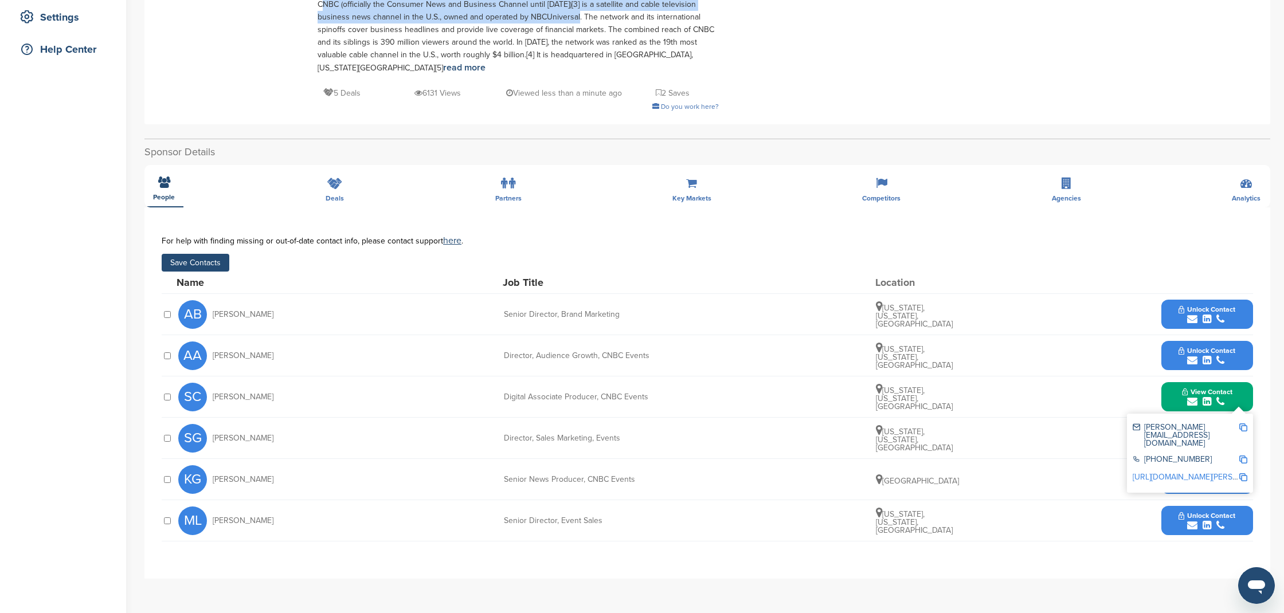
click at [1244, 424] on img at bounding box center [1243, 428] width 8 height 8
copy div "CNBC (officially the Consumer News and Business Channel until 1991)[3] is a sat…"
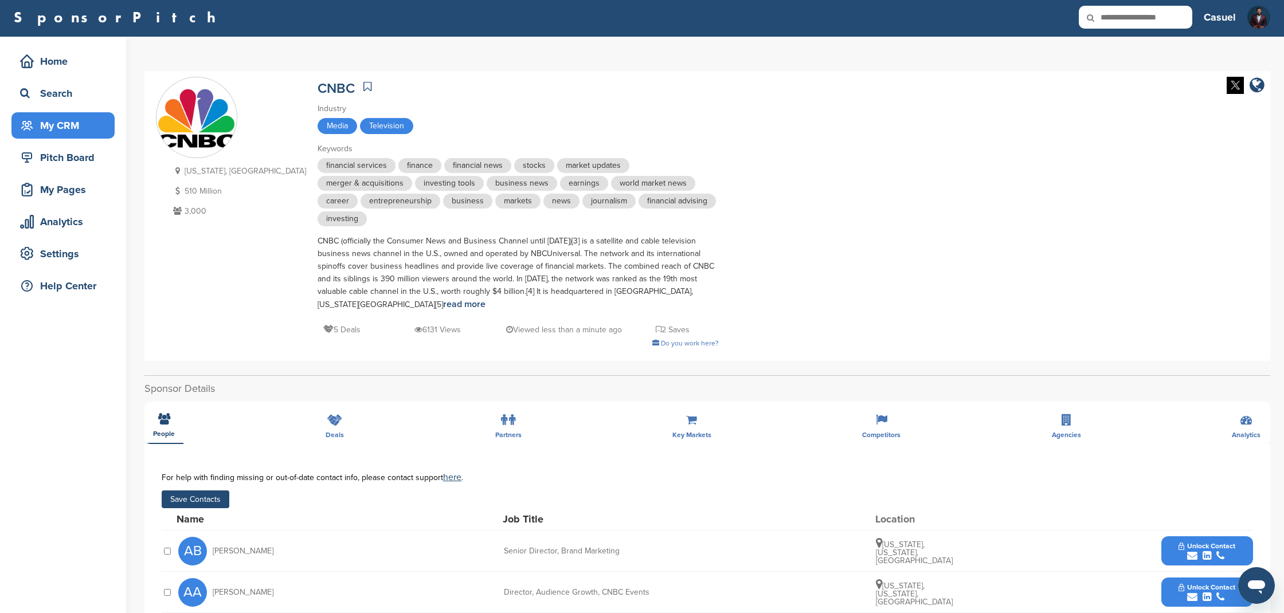
scroll to position [2, 1]
click at [76, 123] on div "My CRM" at bounding box center [65, 126] width 97 height 21
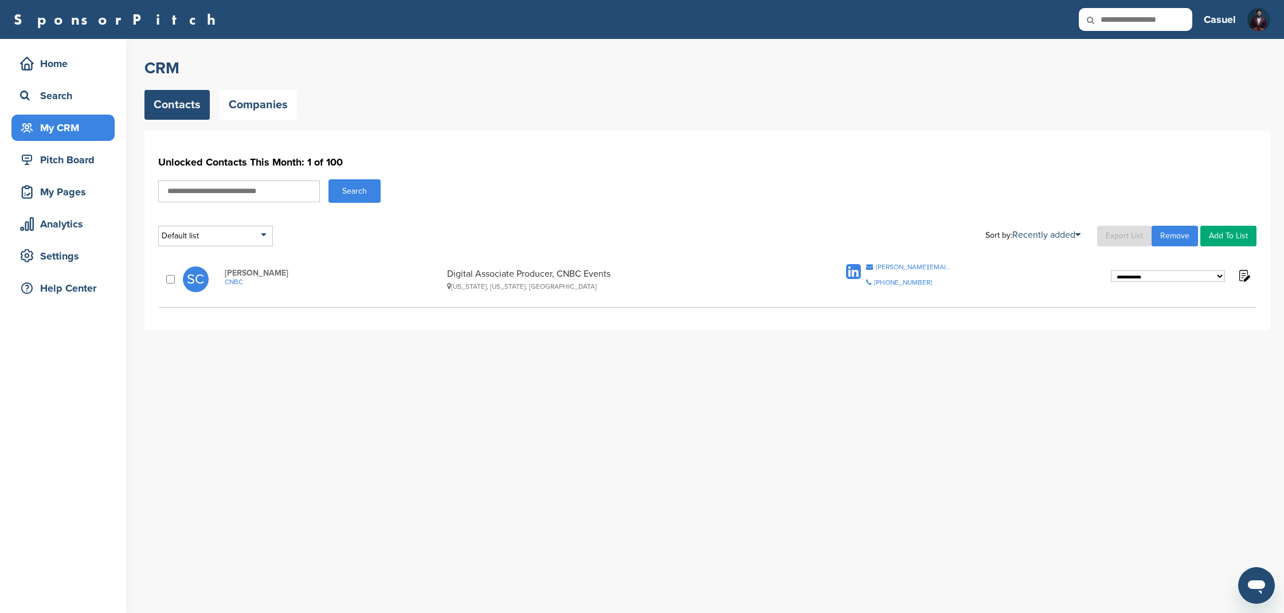
click at [1243, 275] on img at bounding box center [1244, 275] width 14 height 14
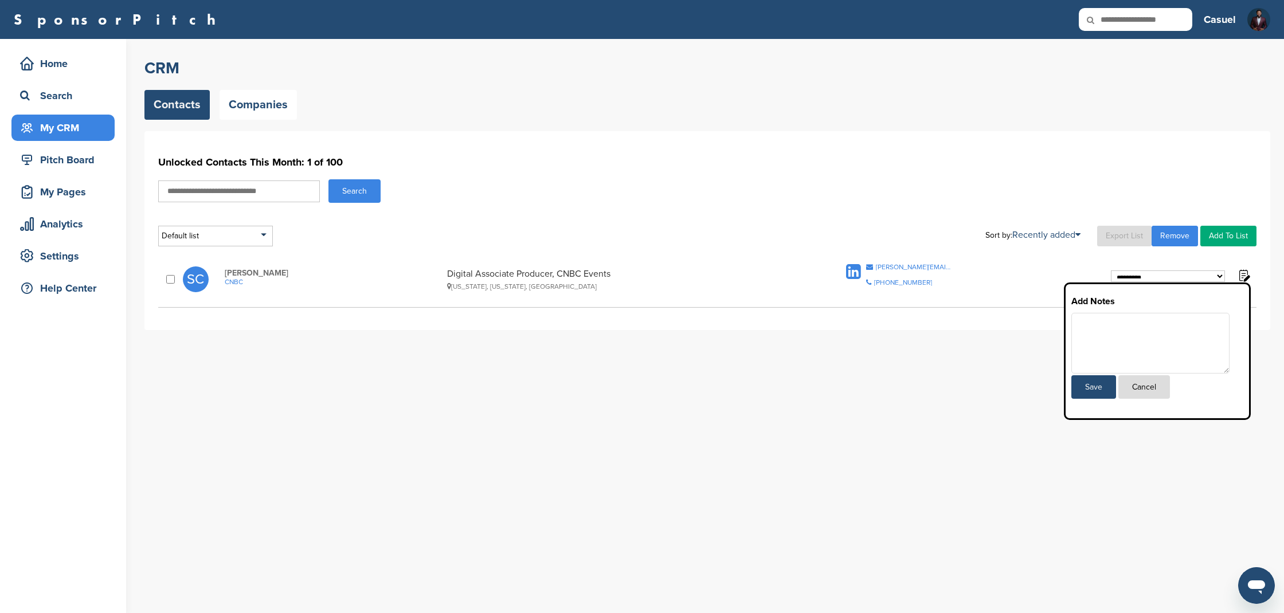
click at [828, 254] on div "**********" at bounding box center [707, 230] width 1126 height 199
click at [265, 237] on div "Default list" at bounding box center [215, 236] width 115 height 21
click at [348, 234] on div "Default list Default List Sort by: Recently added Last Viewed Company Name Stag…" at bounding box center [707, 236] width 1098 height 21
drag, startPoint x: 249, startPoint y: 234, endPoint x: 225, endPoint y: 247, distance: 27.4
click at [249, 234] on div "Default list" at bounding box center [215, 236] width 115 height 21
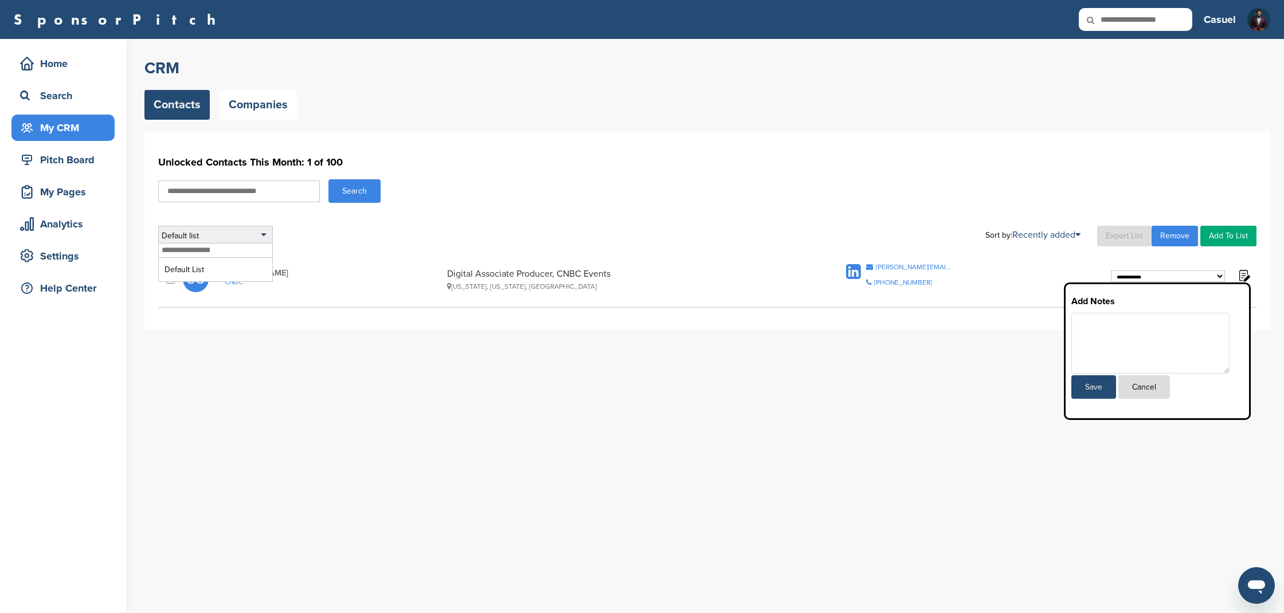
click at [210, 256] on input "text" at bounding box center [216, 251] width 114 height 14
type input "***"
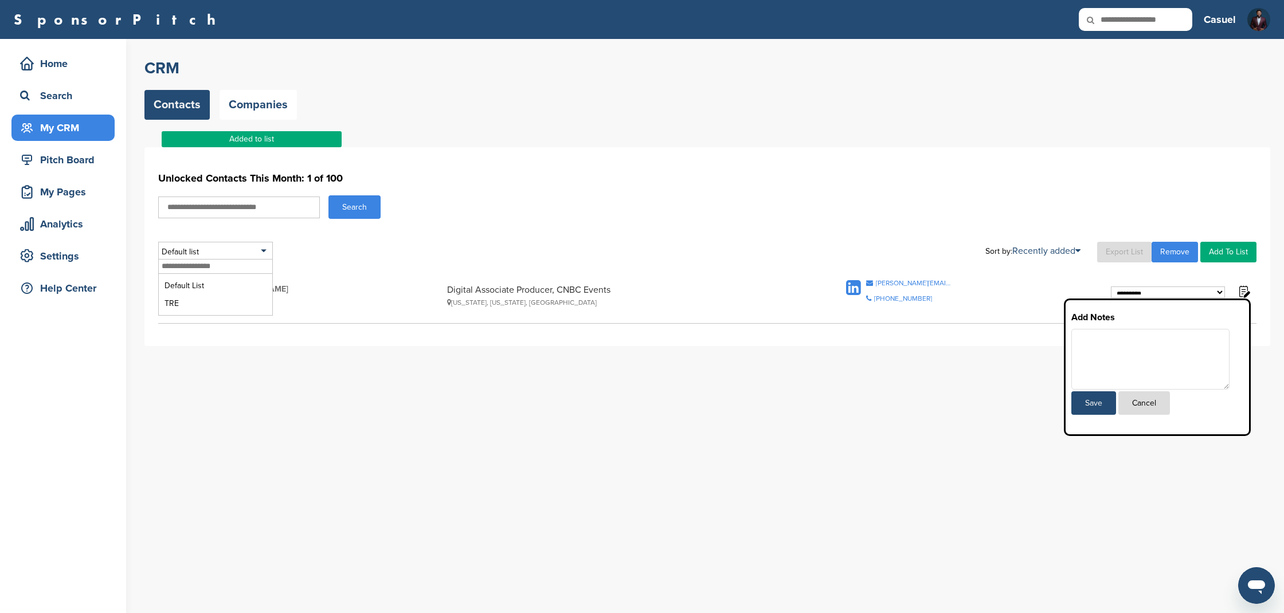
click at [306, 277] on div "**********" at bounding box center [707, 295] width 1098 height 42
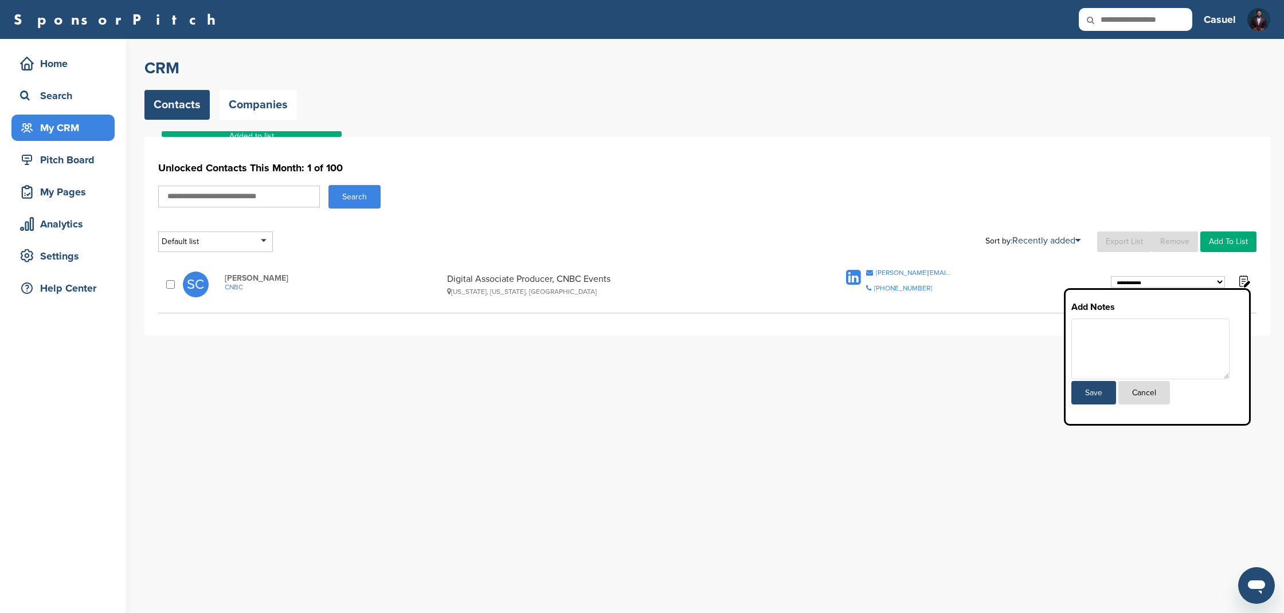
click at [1209, 290] on div "Add Notes Save Cancel" at bounding box center [1157, 357] width 187 height 138
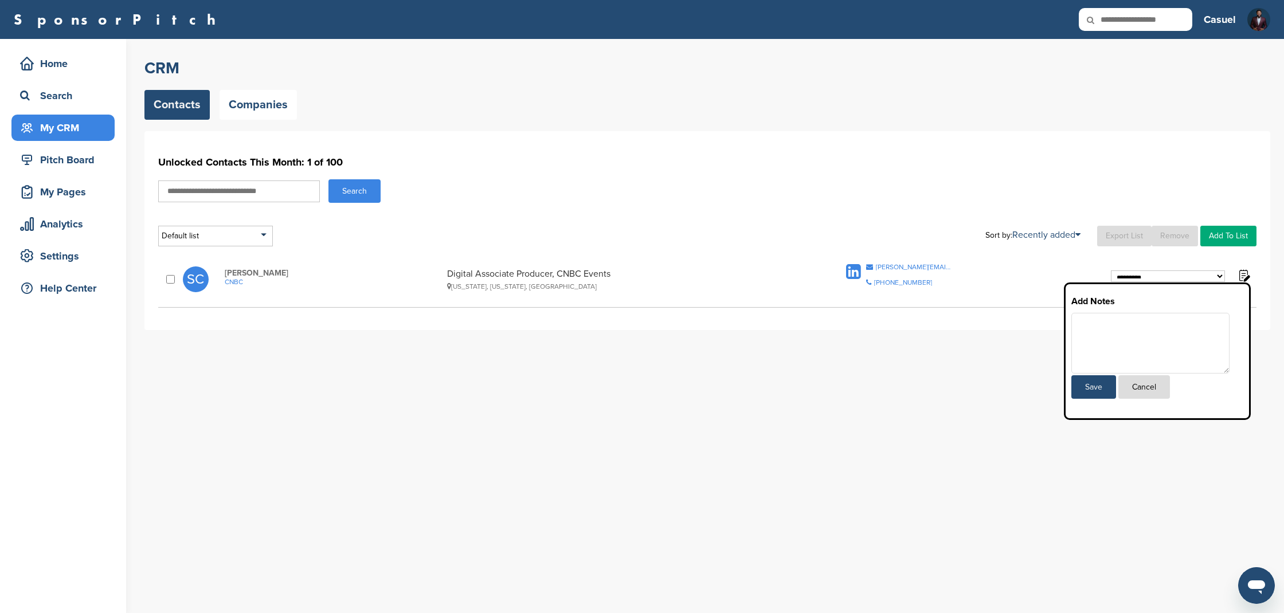
click at [1149, 387] on button "Cancel" at bounding box center [1145, 388] width 52 height 24
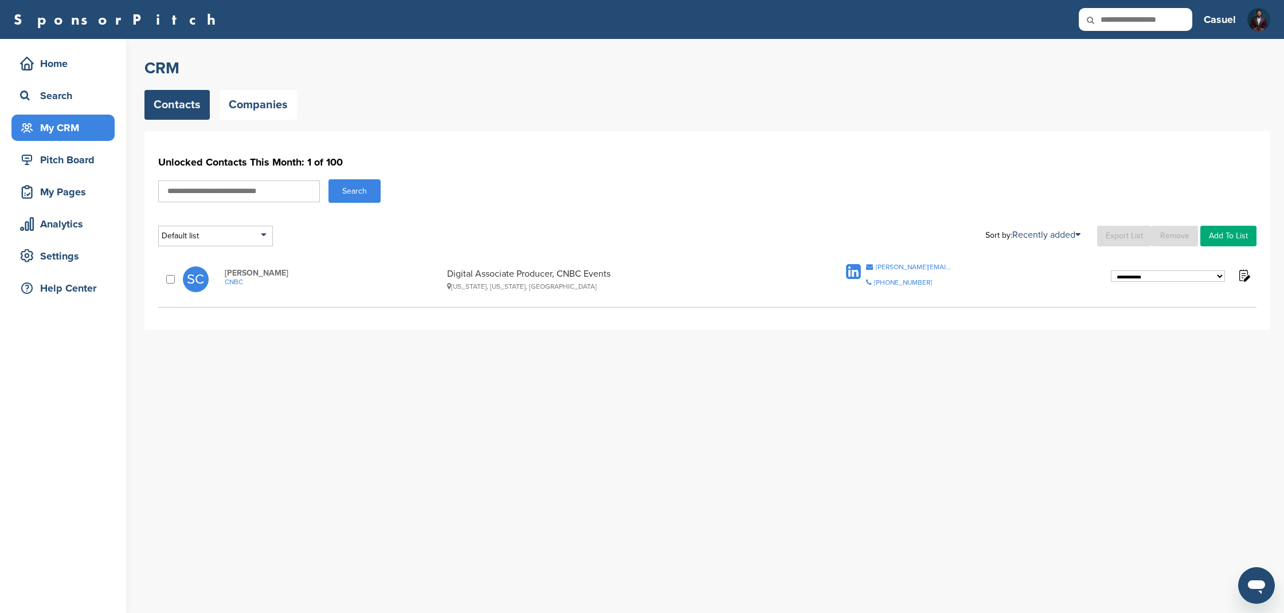
click at [1226, 234] on link "Add To List" at bounding box center [1229, 236] width 56 height 21
click at [1172, 272] on li "TRE" at bounding box center [1199, 275] width 108 height 18
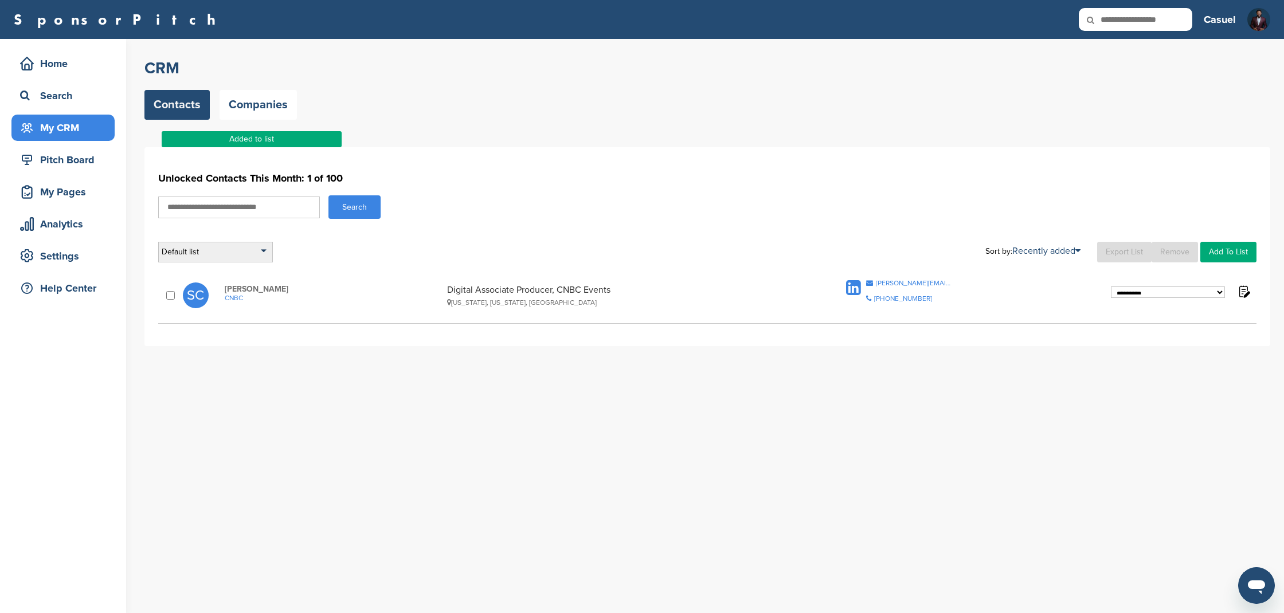
click at [257, 261] on div "Default list" at bounding box center [215, 252] width 115 height 21
click at [230, 296] on li "TRE" at bounding box center [216, 304] width 108 height 18
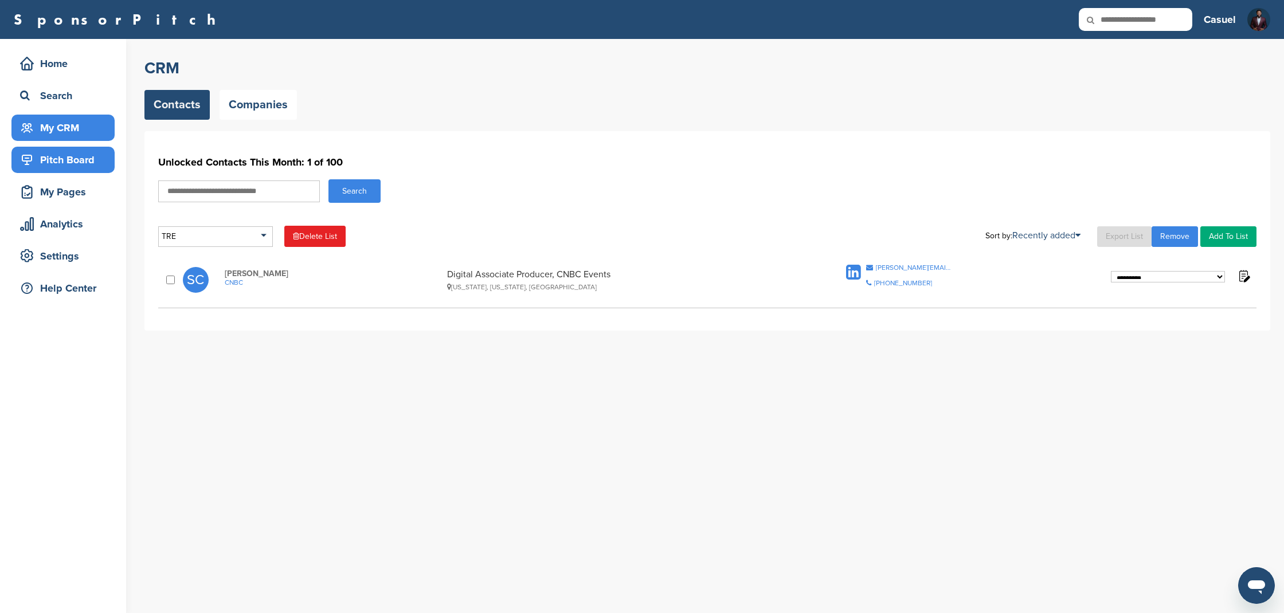
click at [75, 163] on div "Pitch Board" at bounding box center [65, 160] width 97 height 21
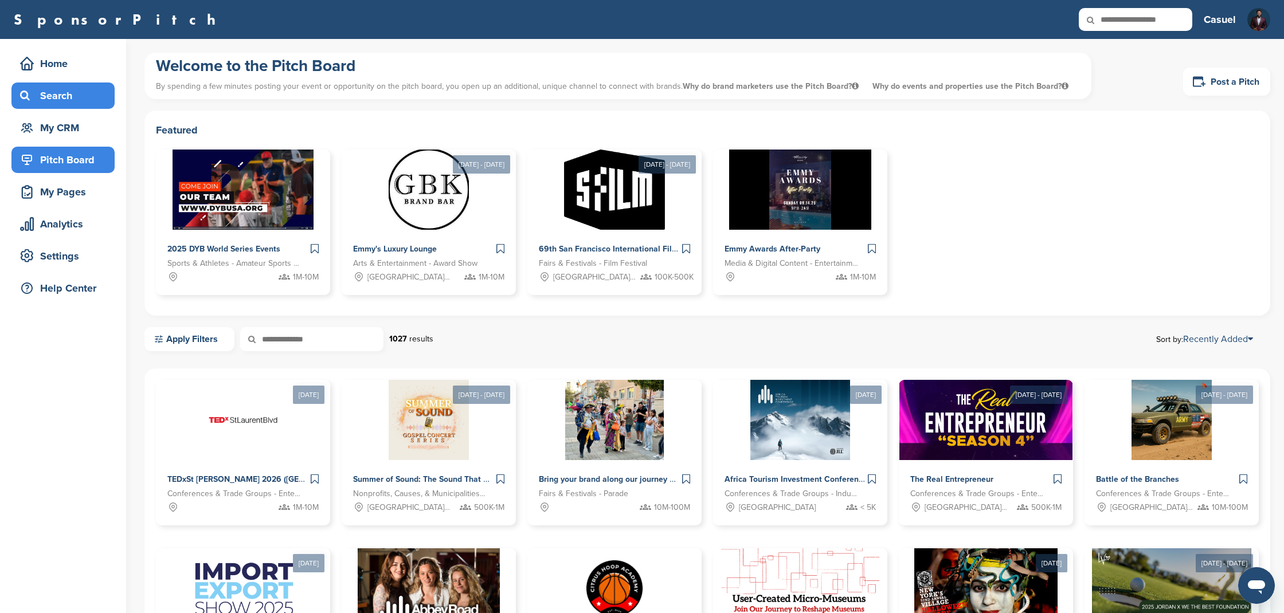
click at [67, 99] on div "Search" at bounding box center [65, 95] width 97 height 21
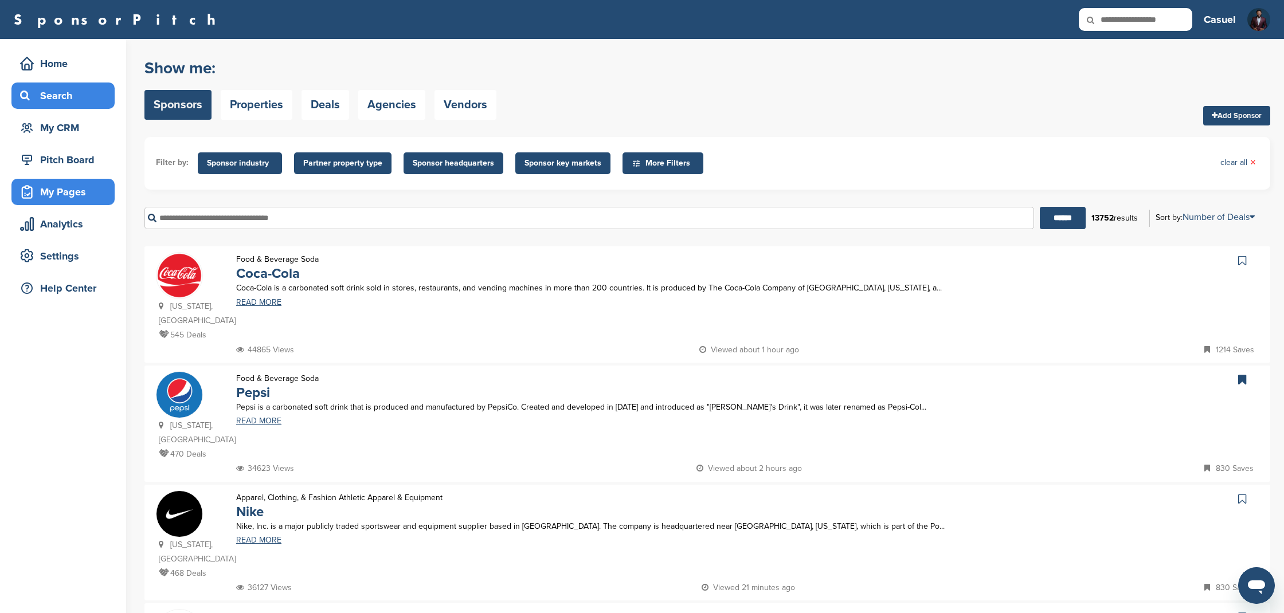
click at [61, 193] on div "My Pages" at bounding box center [65, 192] width 97 height 21
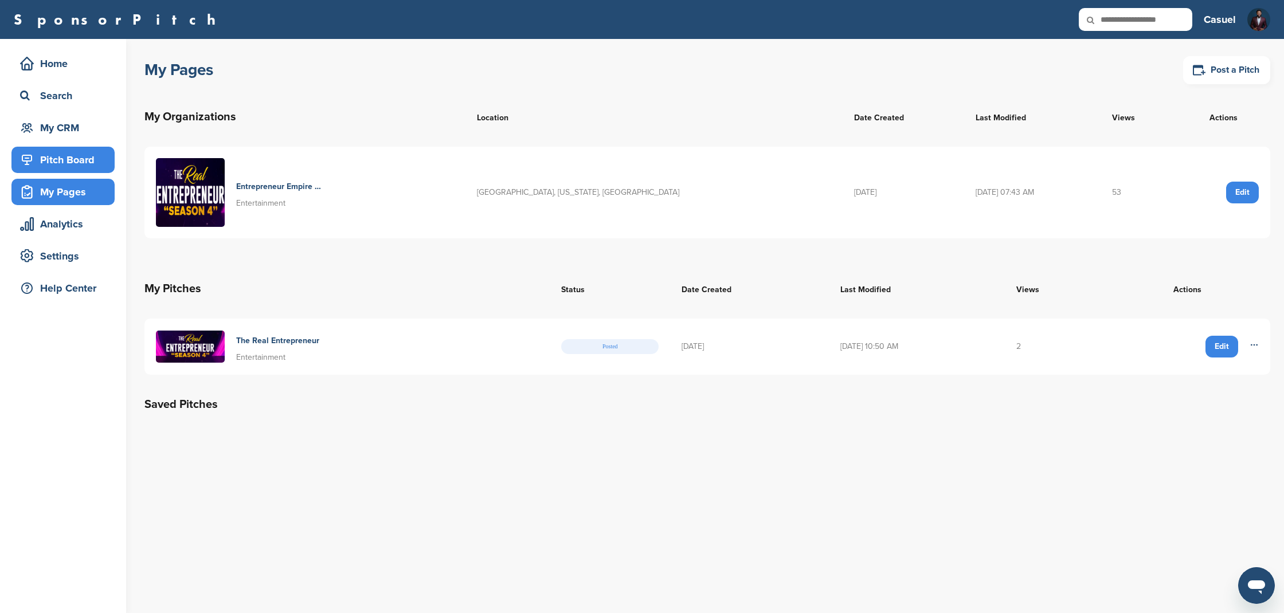
click at [71, 163] on div "Pitch Board" at bounding box center [65, 160] width 97 height 21
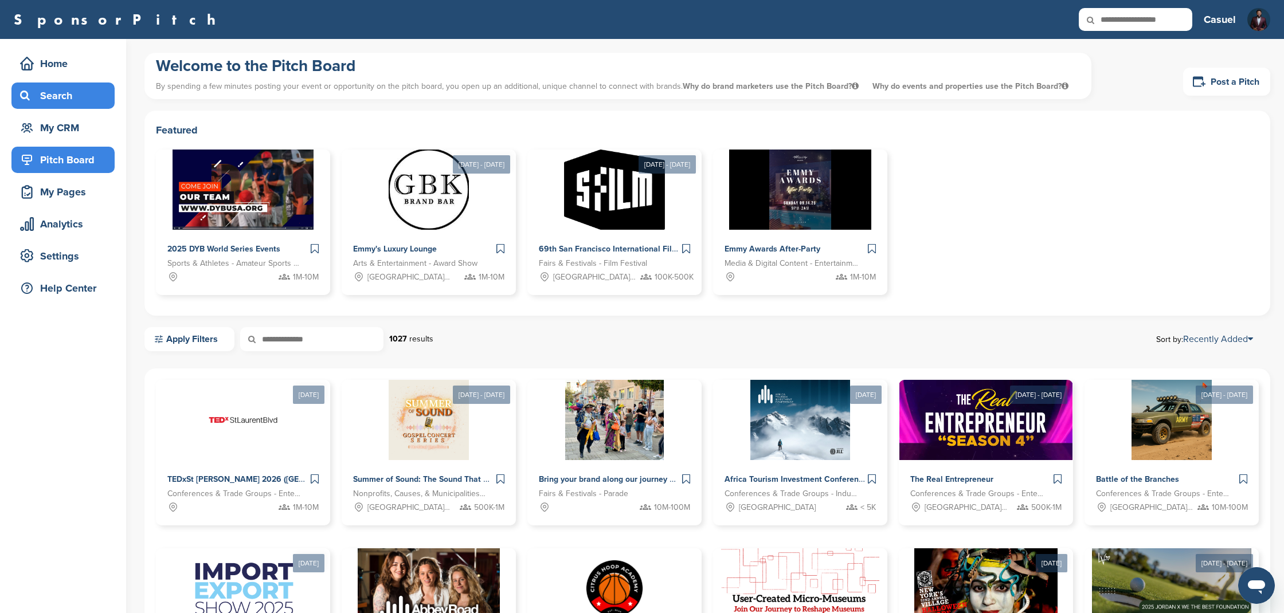
click at [60, 101] on div "Search" at bounding box center [65, 95] width 97 height 21
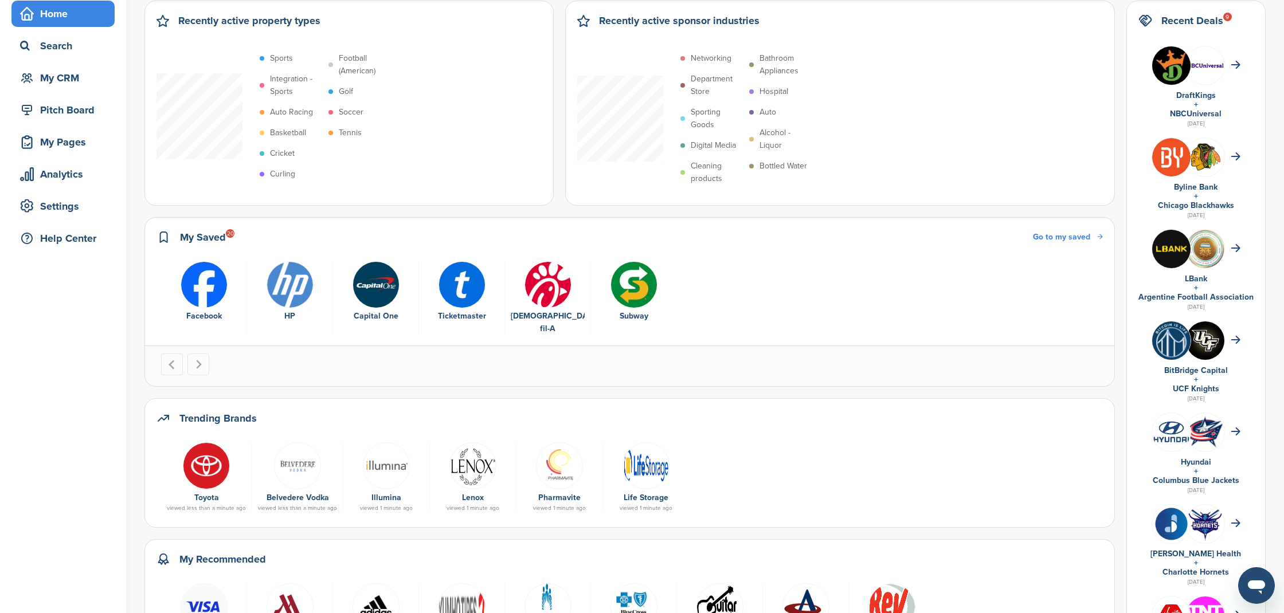
scroll to position [50, 0]
click at [207, 461] on img at bounding box center [206, 466] width 47 height 47
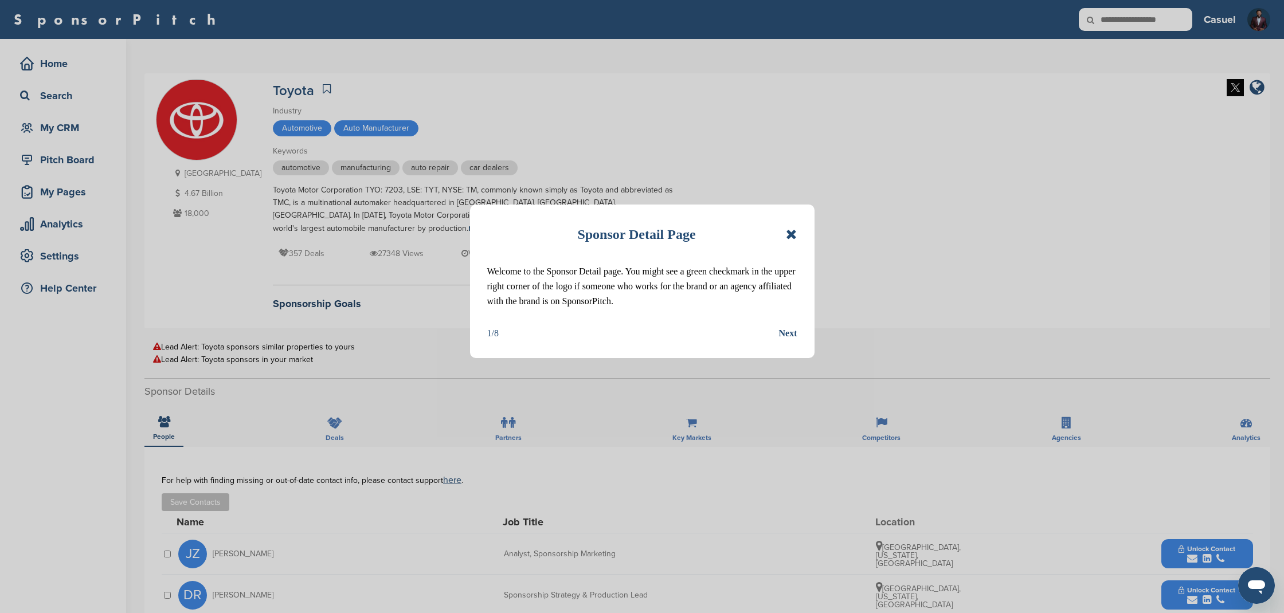
click at [791, 238] on icon at bounding box center [791, 235] width 11 height 14
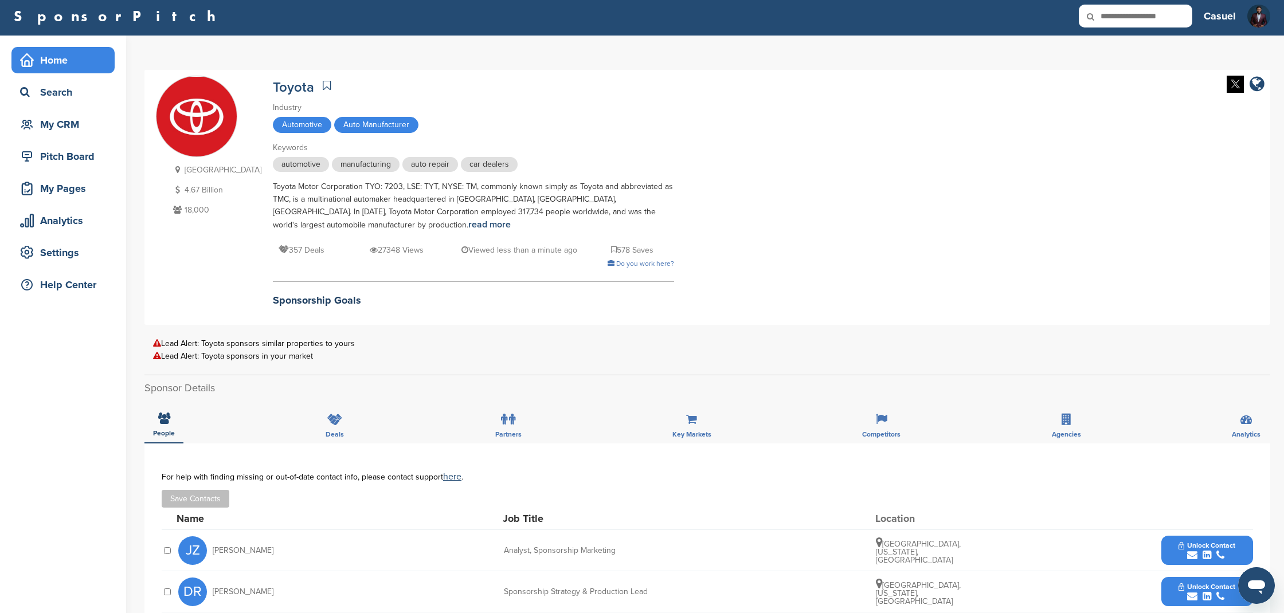
scroll to position [4, 0]
click at [64, 71] on div "Home" at bounding box center [62, 59] width 103 height 26
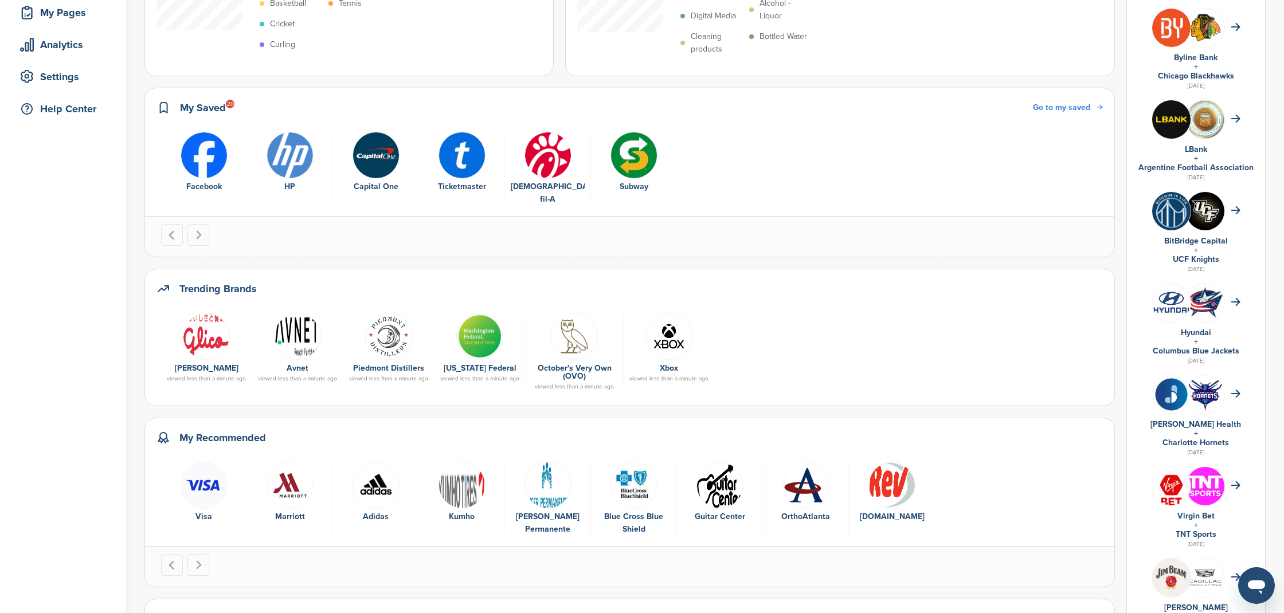
scroll to position [178, 0]
click at [376, 474] on img "3 of 9" at bounding box center [376, 486] width 47 height 47
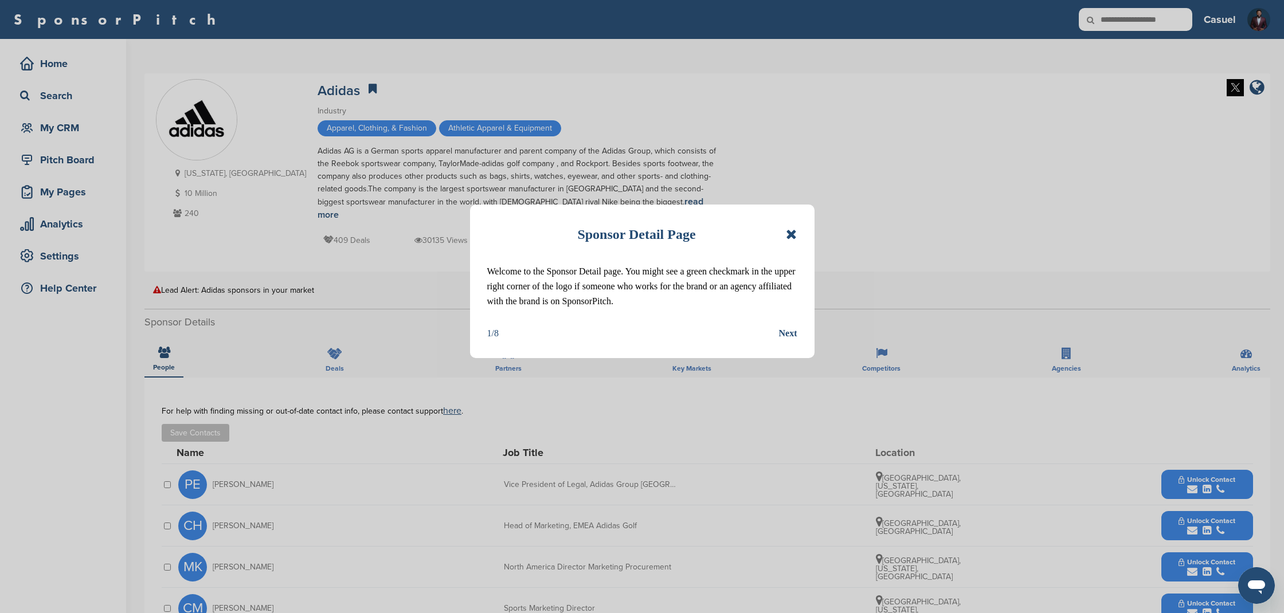
click at [793, 230] on icon at bounding box center [791, 235] width 11 height 14
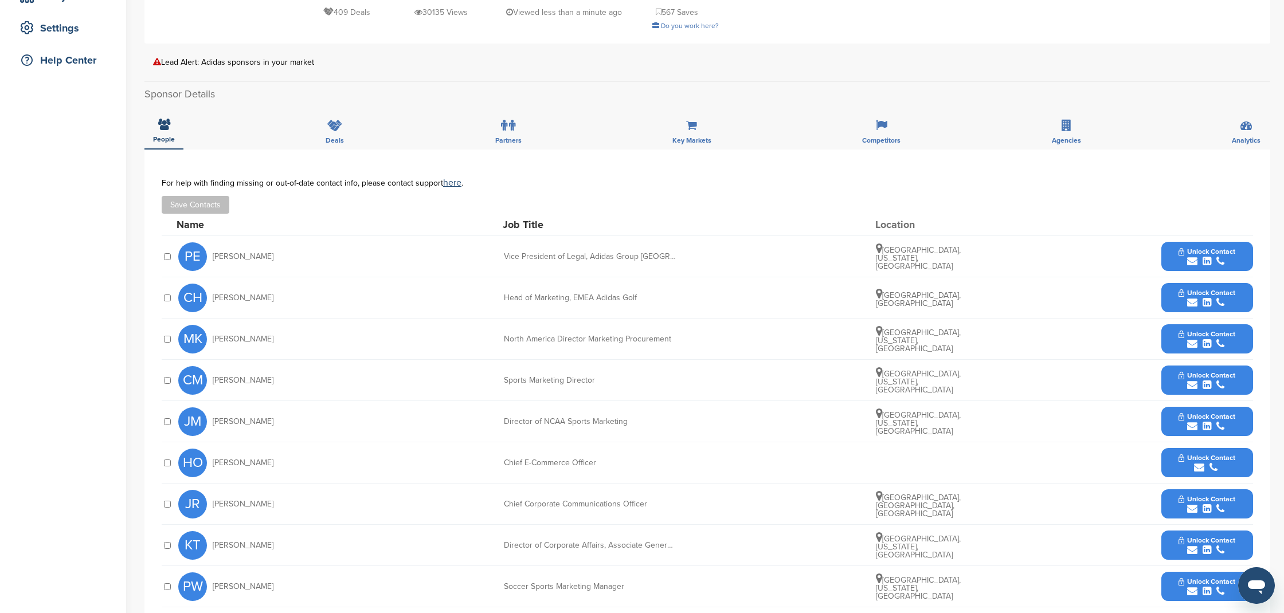
scroll to position [230, 0]
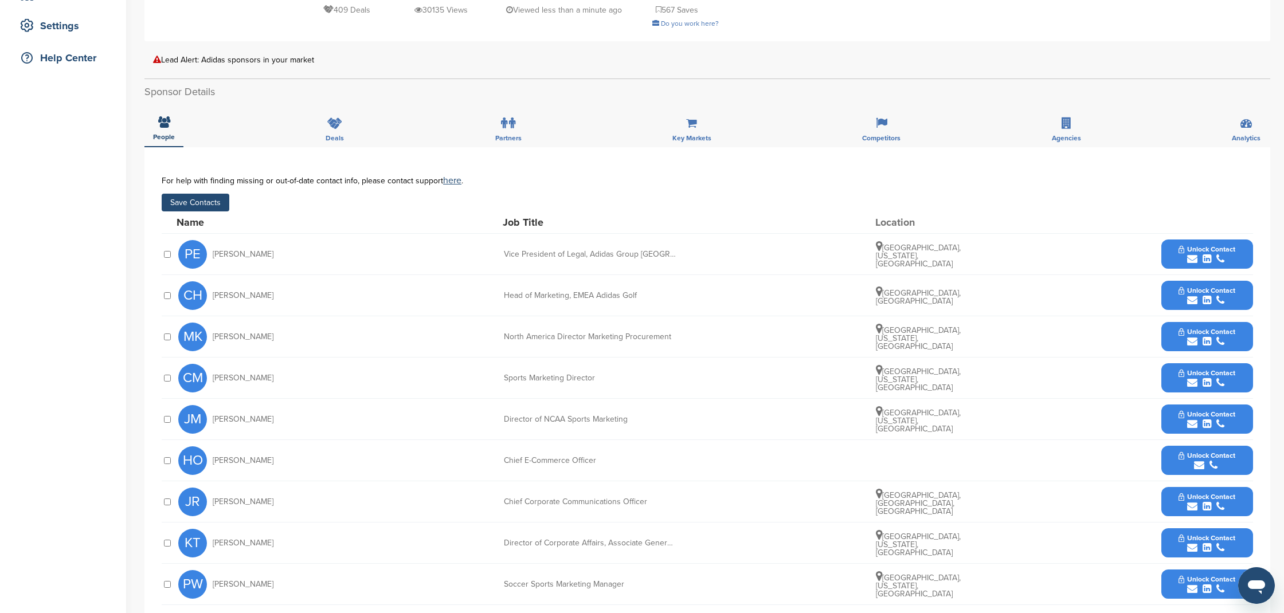
click at [212, 194] on button "Save Contacts" at bounding box center [196, 203] width 68 height 18
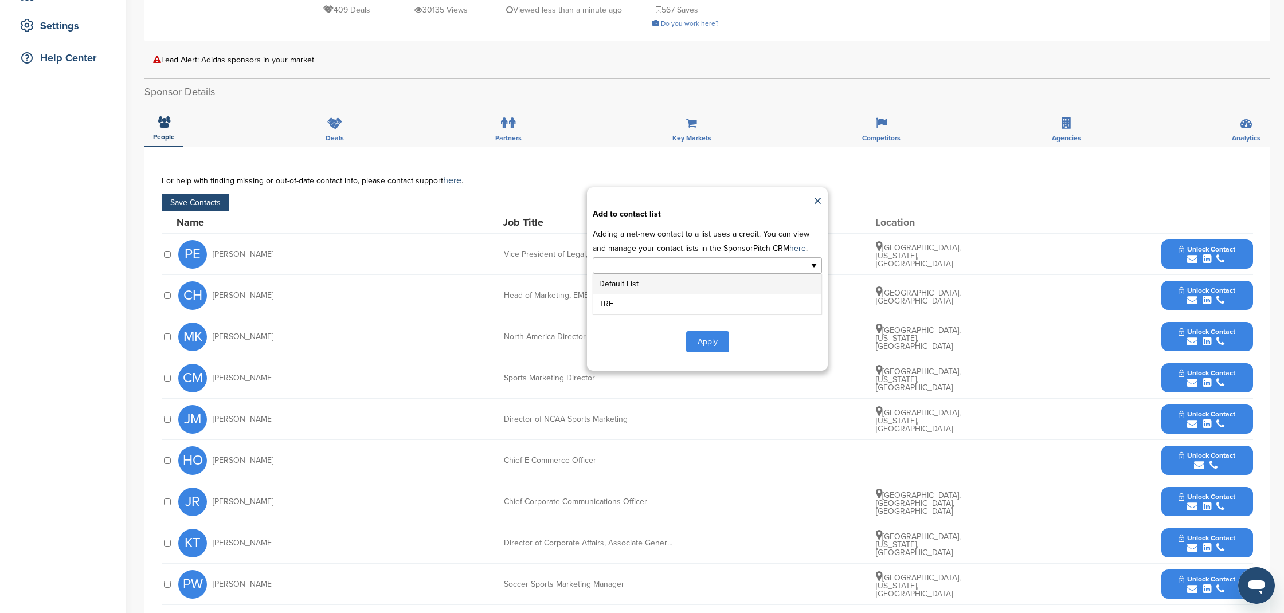
click at [712, 259] on input "text" at bounding box center [657, 265] width 120 height 13
click at [624, 295] on li "TRE" at bounding box center [707, 304] width 228 height 20
click at [701, 334] on button "Apply" at bounding box center [707, 344] width 43 height 21
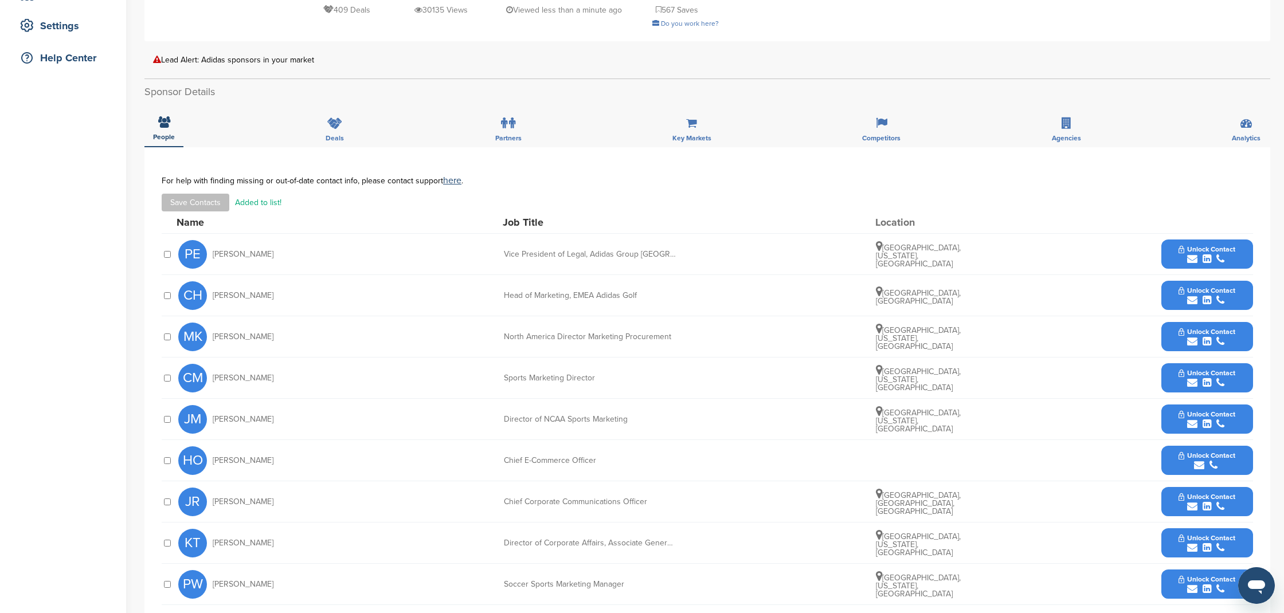
click at [1215, 245] on span "Unlock Contact" at bounding box center [1207, 249] width 57 height 8
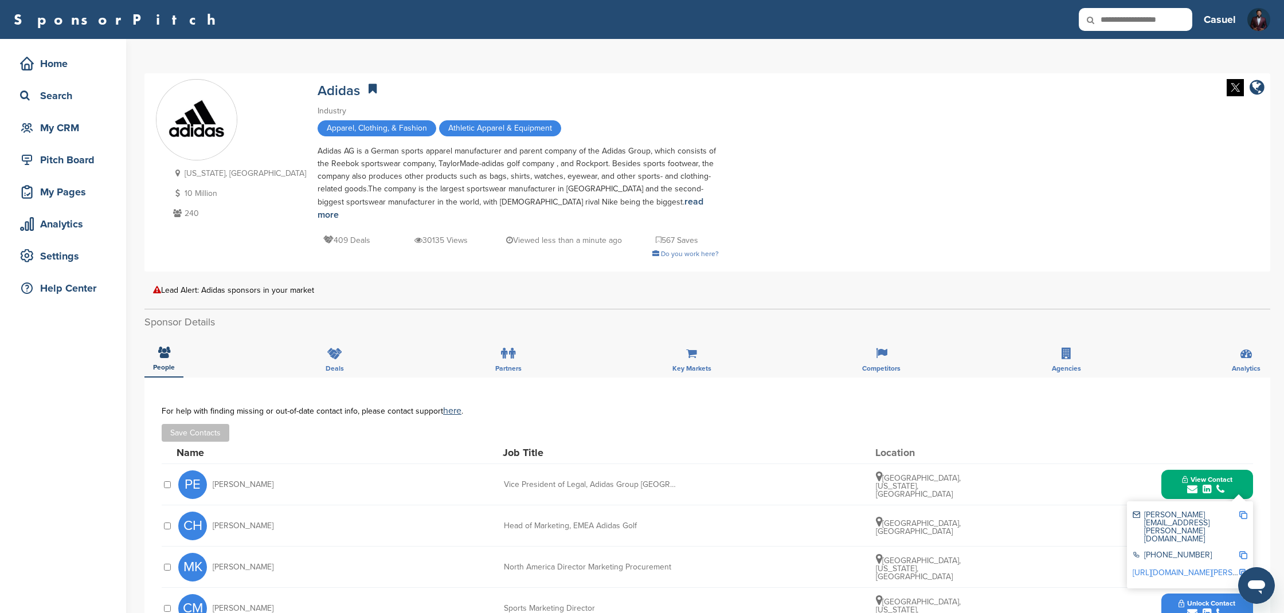
scroll to position [0, 0]
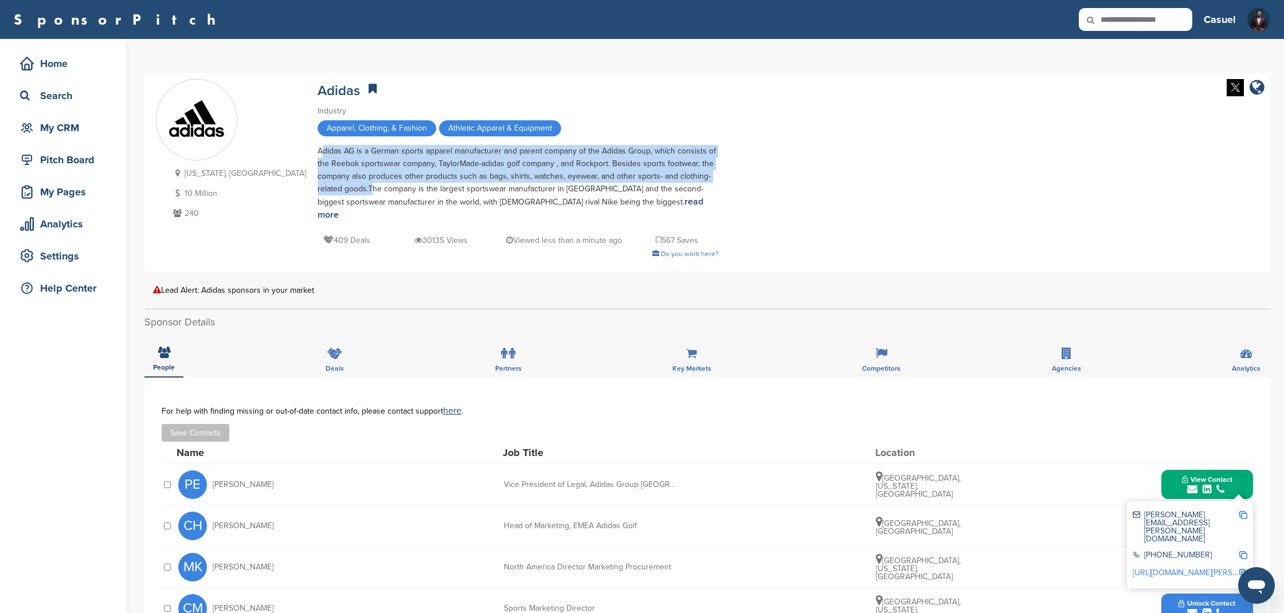
drag, startPoint x: 251, startPoint y: 152, endPoint x: 308, endPoint y: 190, distance: 68.7
click at [318, 191] on div "Adidas AG is a German sports apparel manufacturer and parent company of the Adi…" at bounding box center [518, 183] width 401 height 77
copy div "Adidas AG is a German sports apparel manufacturer and parent company of the Adi…"
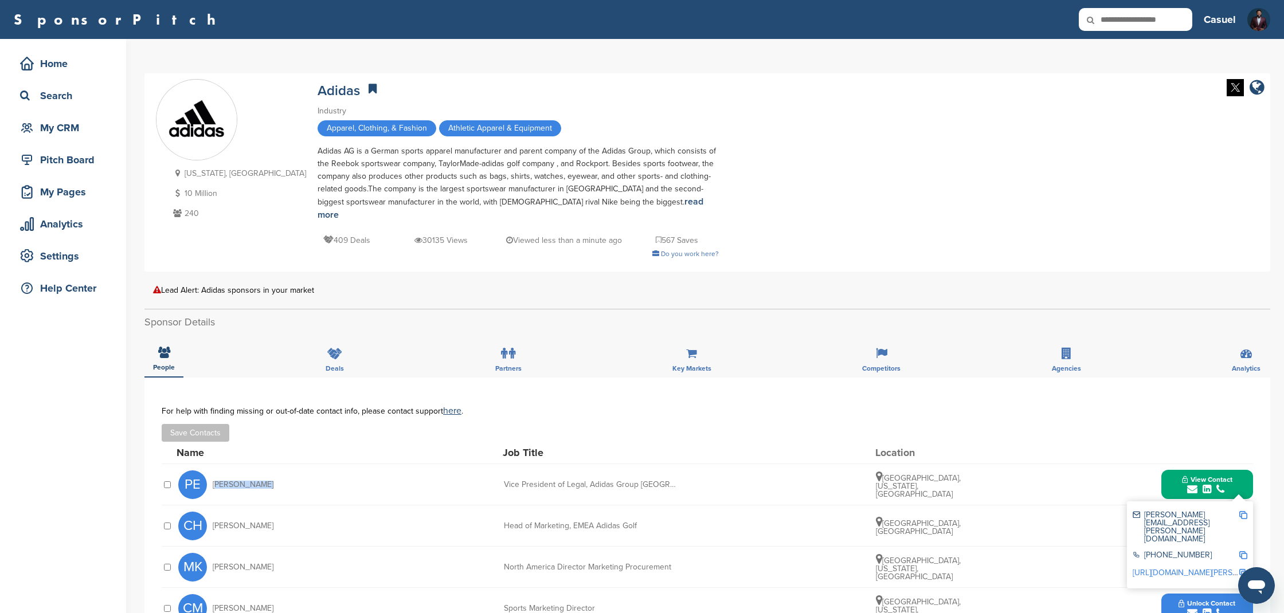
drag, startPoint x: 251, startPoint y: 473, endPoint x: 299, endPoint y: 474, distance: 47.6
click at [213, 481] on span "Paul Ehrlich" at bounding box center [243, 485] width 61 height 8
copy span "Paul Ehrlich"
click at [1246, 511] on img at bounding box center [1243, 515] width 8 height 8
copy span "Paul Ehrlich"
